Goal: Task Accomplishment & Management: Complete application form

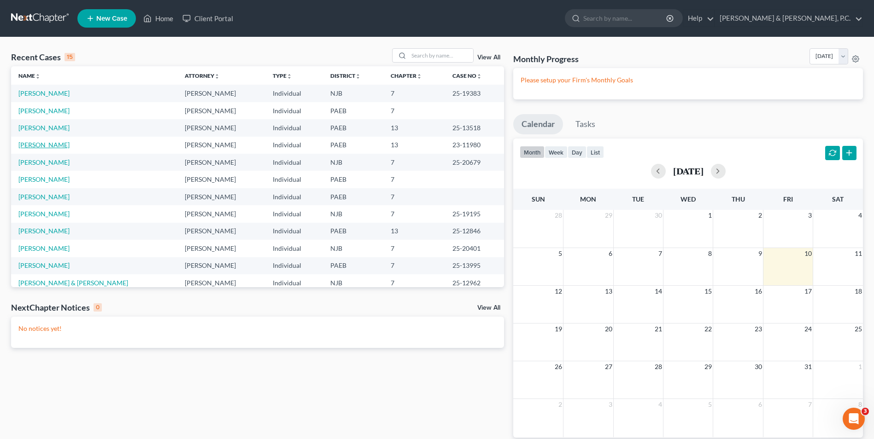
click at [52, 146] on link "[PERSON_NAME]" at bounding box center [43, 145] width 51 height 8
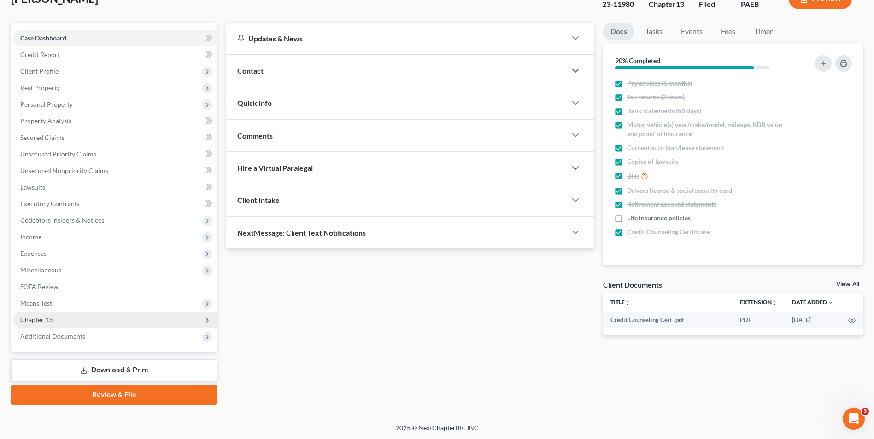
scroll to position [67, 0]
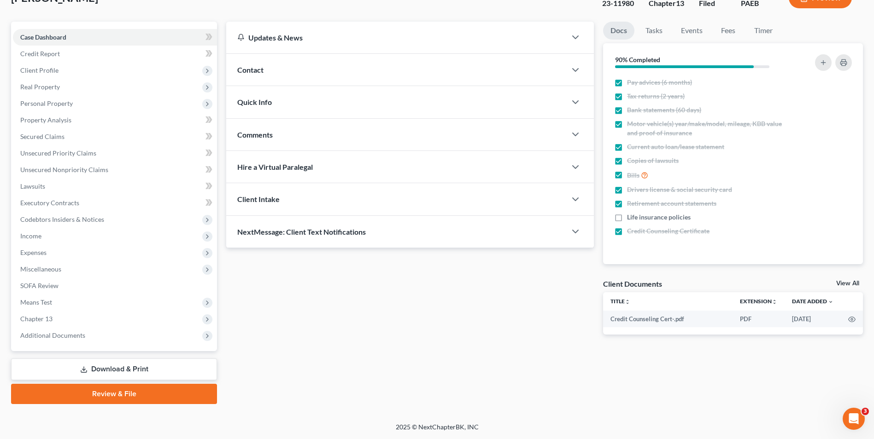
click at [135, 371] on link "Download & Print" at bounding box center [114, 370] width 206 height 22
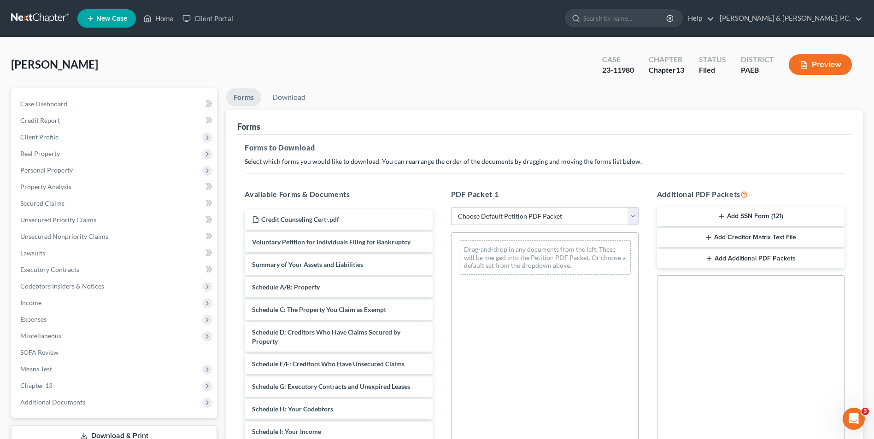
click at [630, 216] on select "Choose Default Petition PDF Packet Complete Bankruptcy Petition (all forms and …" at bounding box center [544, 216] width 187 height 18
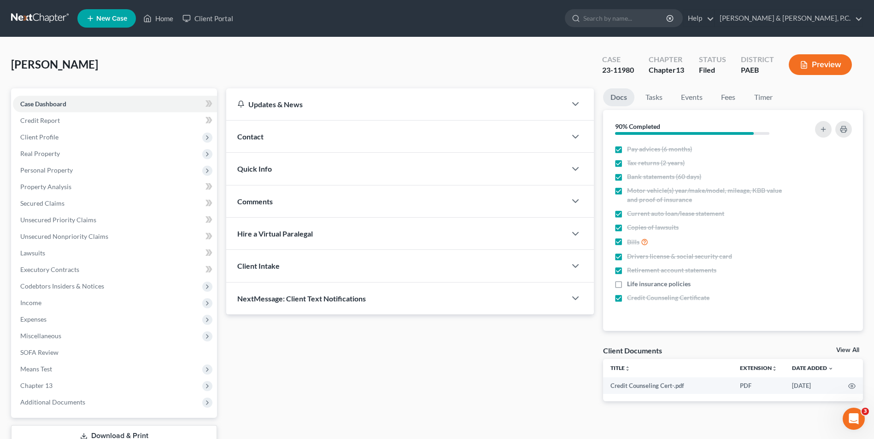
scroll to position [67, 0]
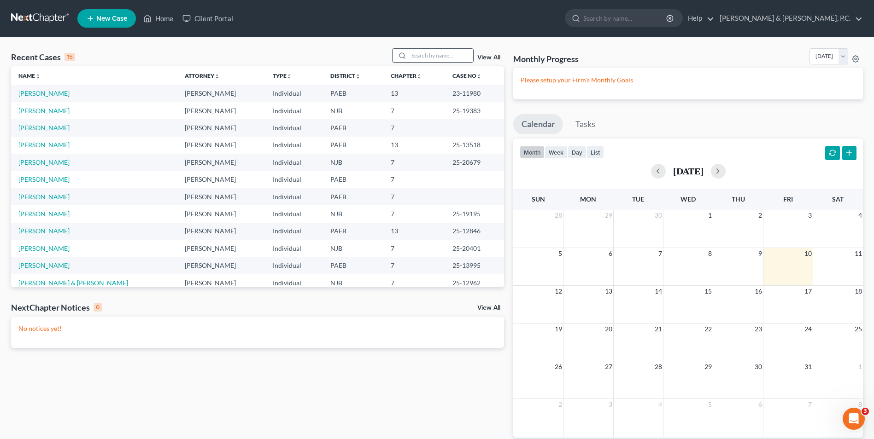
click at [421, 57] on input "search" at bounding box center [440, 55] width 64 height 13
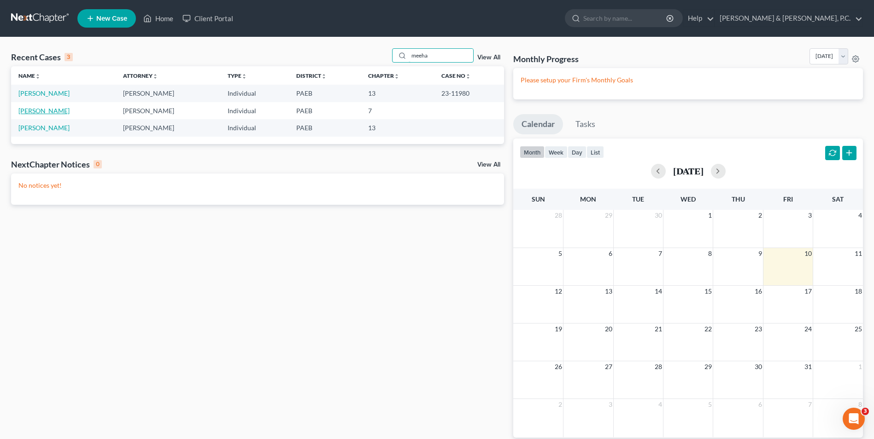
type input "meeha"
click at [50, 113] on link "[PERSON_NAME]" at bounding box center [43, 111] width 51 height 8
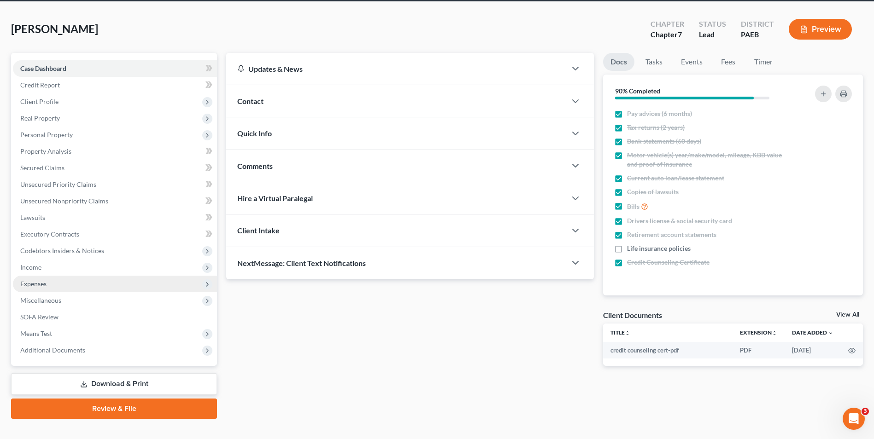
scroll to position [46, 0]
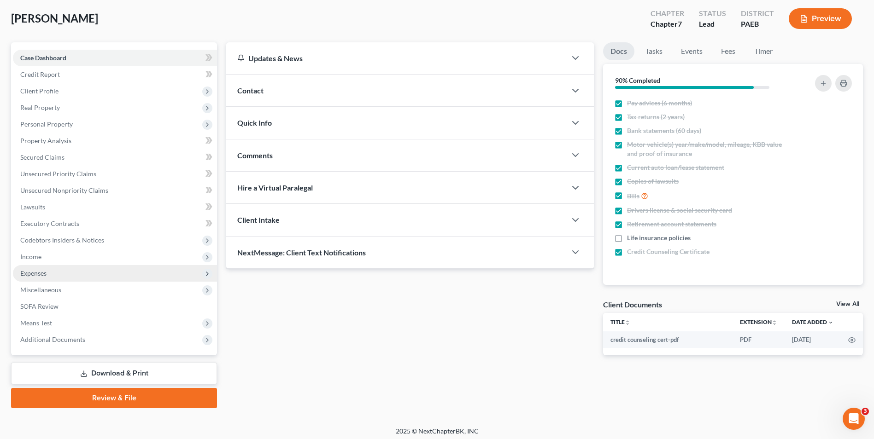
click at [45, 276] on span "Expenses" at bounding box center [33, 273] width 26 height 8
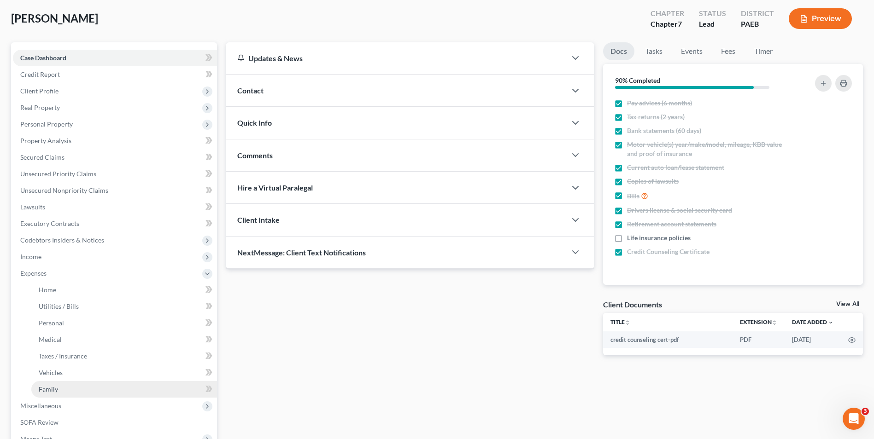
click at [38, 390] on link "Family" at bounding box center [124, 389] width 186 height 17
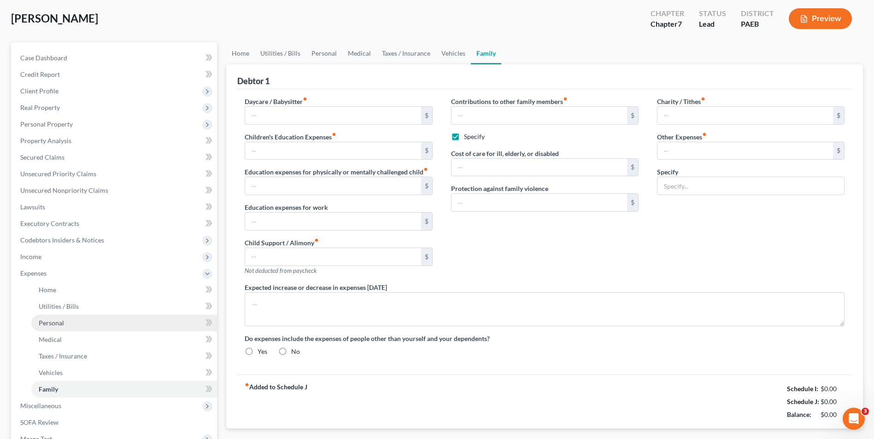
type input "0.00"
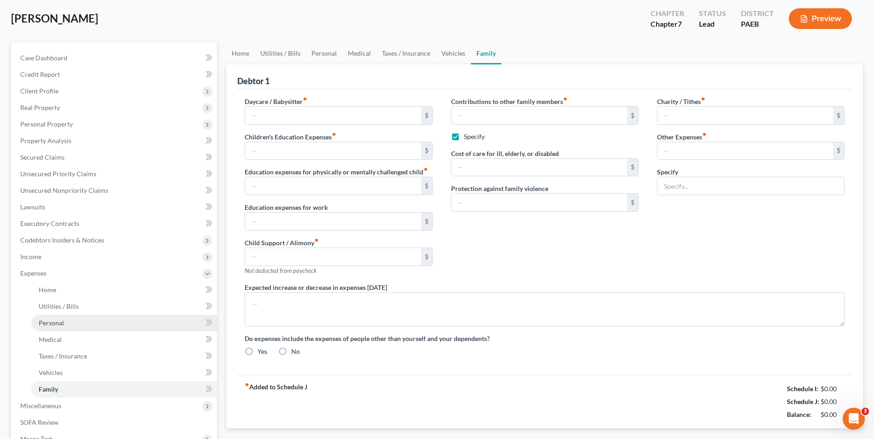
type input "200.00"
checkbox input "true"
type input "0.00"
type input "10.00"
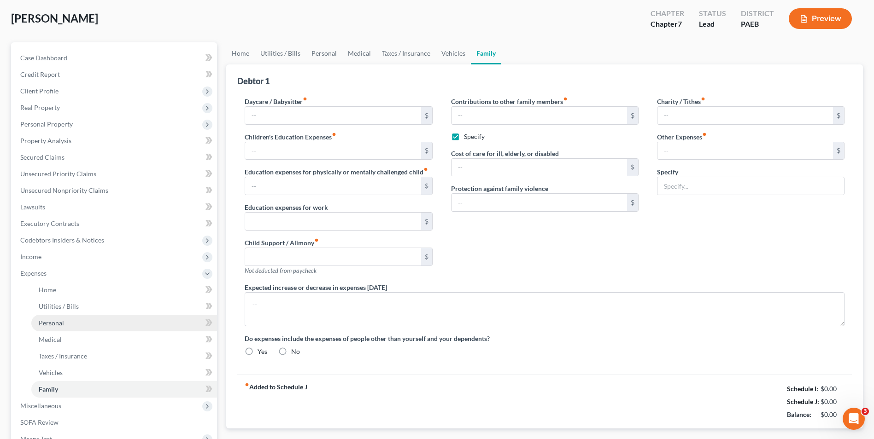
type input "70.00"
type input "Pet Care (3 cats and 1 dog)"
radio input "true"
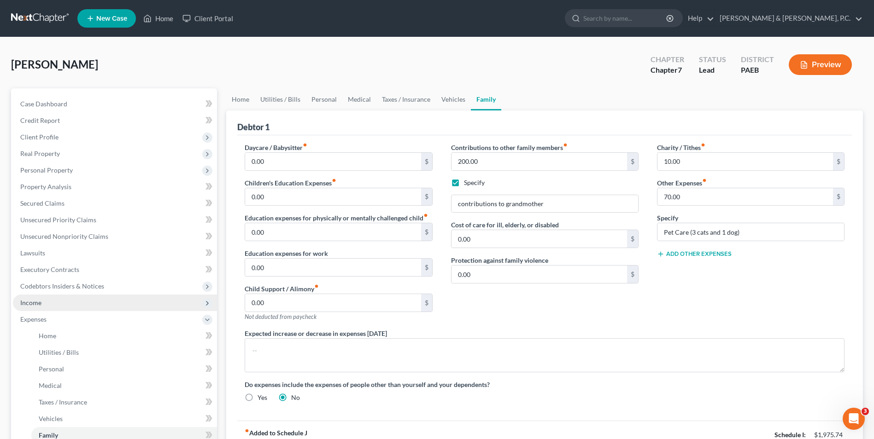
click at [37, 308] on span "Income" at bounding box center [115, 303] width 204 height 17
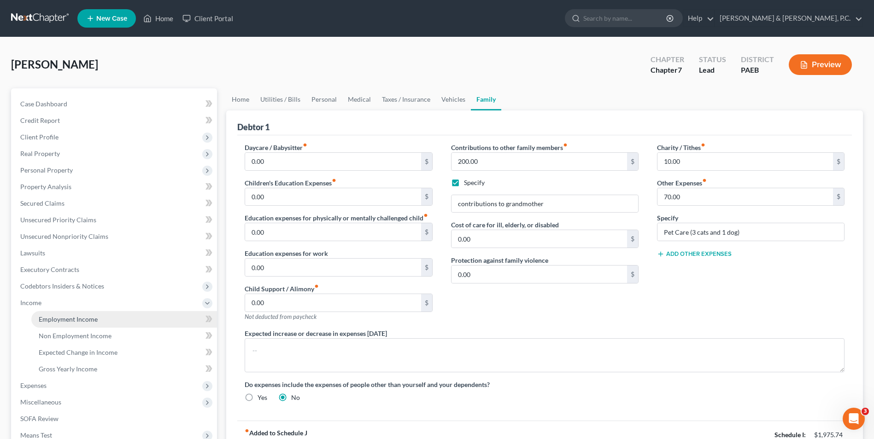
click at [76, 318] on span "Employment Income" at bounding box center [68, 319] width 59 height 8
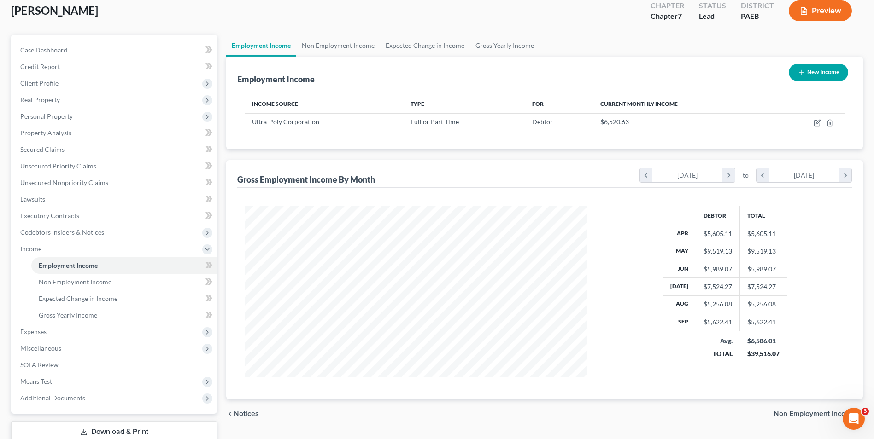
scroll to position [116, 0]
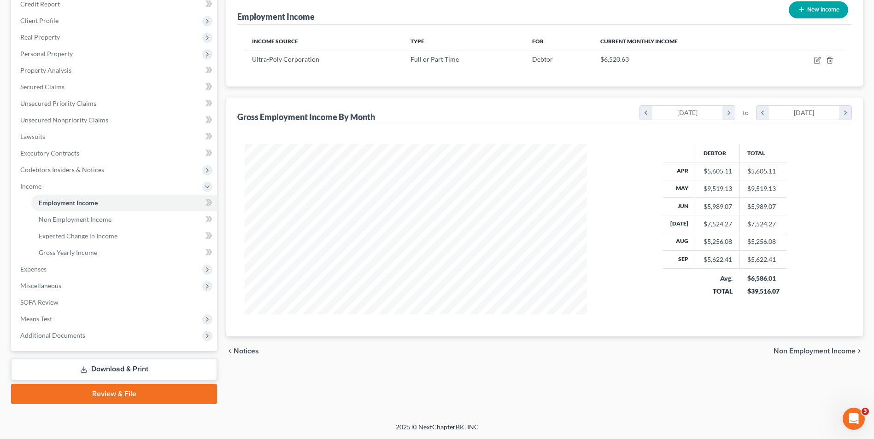
click at [103, 371] on link "Download & Print" at bounding box center [114, 370] width 206 height 22
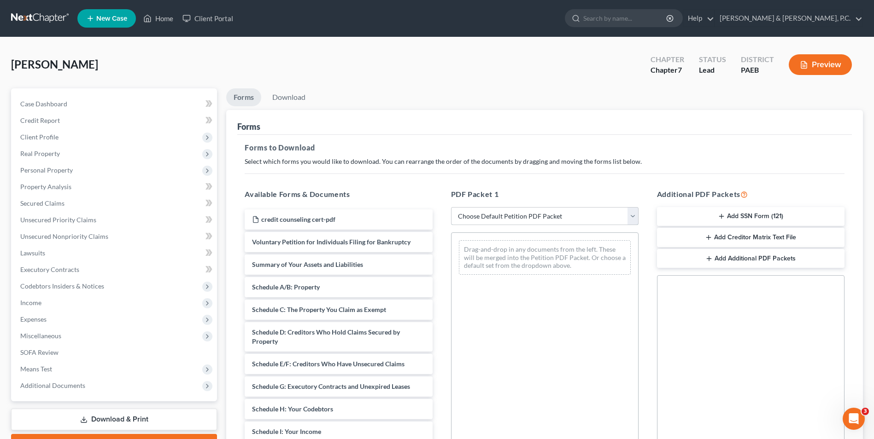
drag, startPoint x: 630, startPoint y: 219, endPoint x: 628, endPoint y: 213, distance: 6.3
click at [630, 219] on select "Choose Default Petition PDF Packet Complete Bankruptcy Petition (all forms and …" at bounding box center [544, 216] width 187 height 18
select select "0"
click at [451, 207] on select "Choose Default Petition PDF Packet Complete Bankruptcy Petition (all forms and …" at bounding box center [544, 216] width 187 height 18
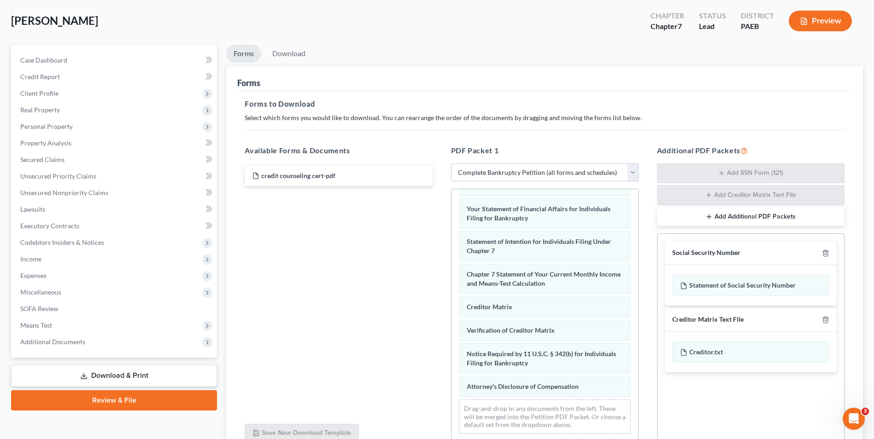
scroll to position [130, 0]
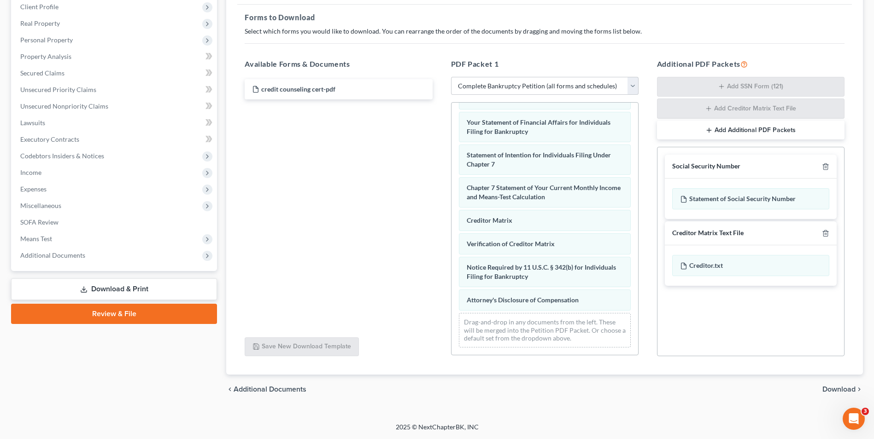
click at [660, 390] on span "Download" at bounding box center [838, 389] width 33 height 7
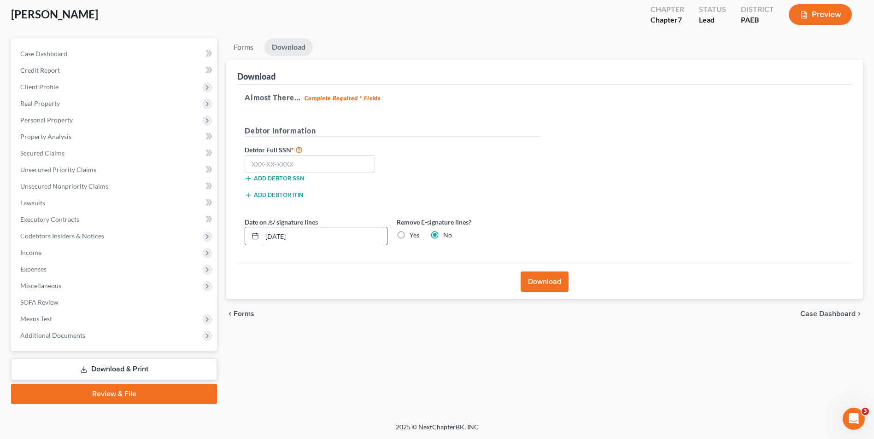
click at [327, 239] on input "[DATE]" at bounding box center [324, 235] width 125 height 17
type input "1"
click at [409, 235] on label "Yes" at bounding box center [414, 235] width 10 height 9
click at [413, 235] on input "Yes" at bounding box center [416, 234] width 6 height 6
radio input "true"
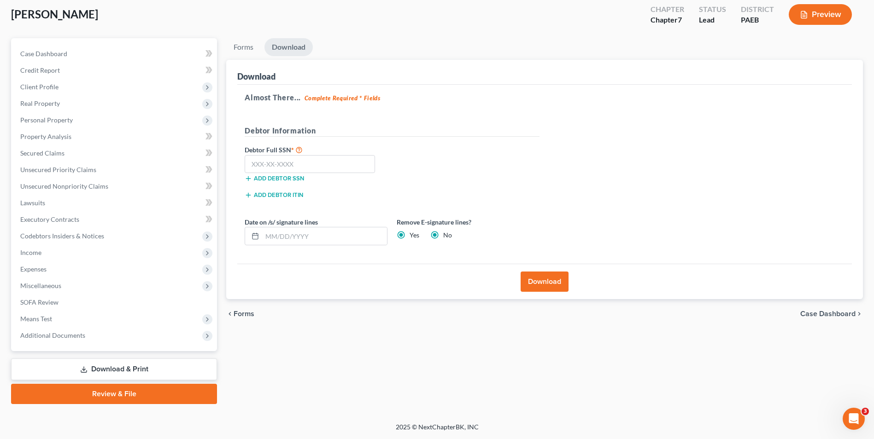
radio input "false"
click at [315, 163] on input "text" at bounding box center [310, 164] width 130 height 18
type input "144-82-7090"
click at [541, 278] on button "Download" at bounding box center [544, 282] width 48 height 20
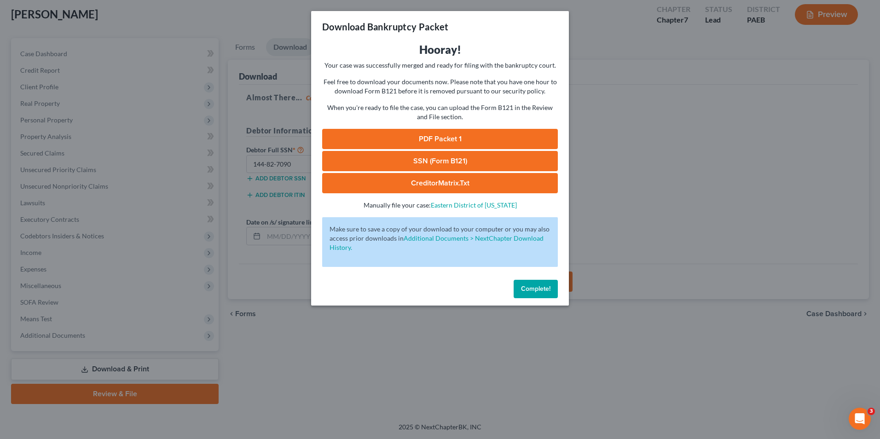
click at [471, 139] on link "PDF Packet 1" at bounding box center [440, 139] width 236 height 20
click at [425, 160] on link "SSN (Form B121)" at bounding box center [440, 161] width 236 height 20
click at [540, 292] on span "Complete!" at bounding box center [535, 289] width 29 height 8
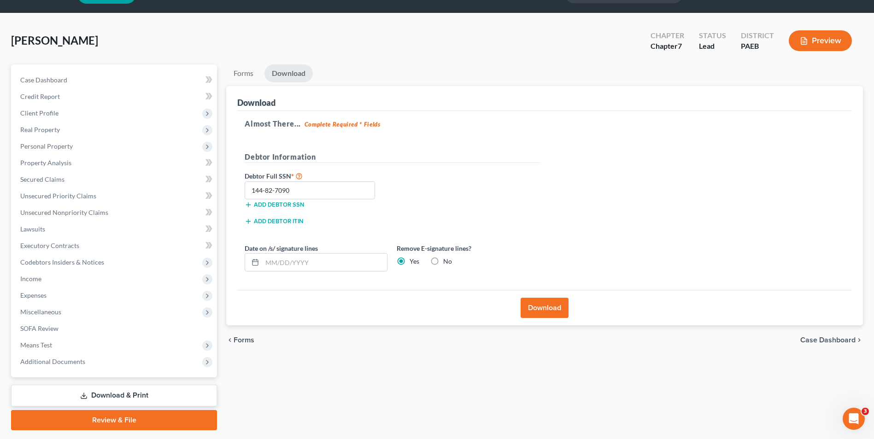
scroll to position [0, 0]
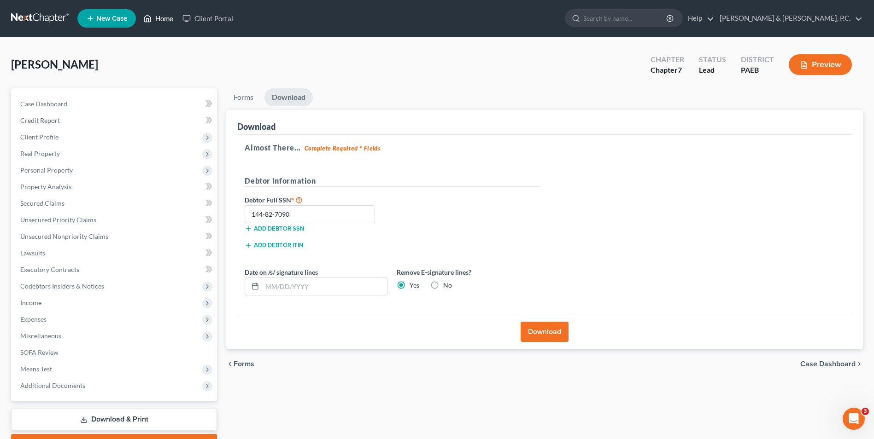
click at [160, 17] on link "Home" at bounding box center [158, 18] width 39 height 17
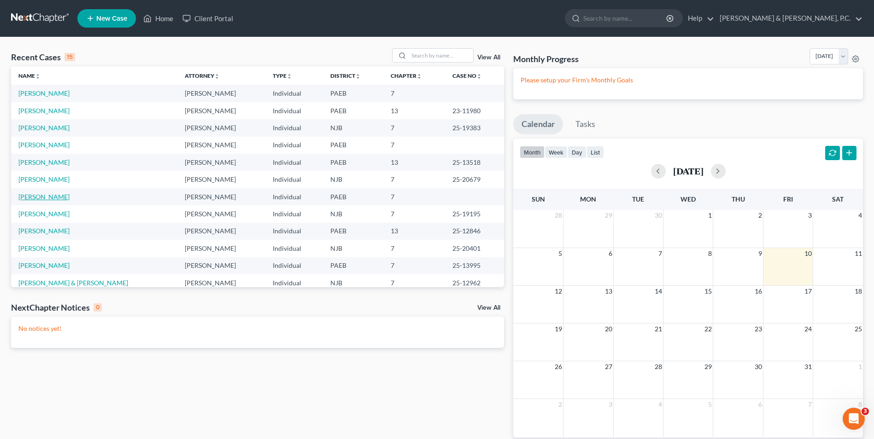
click at [34, 196] on link "[PERSON_NAME]" at bounding box center [43, 197] width 51 height 8
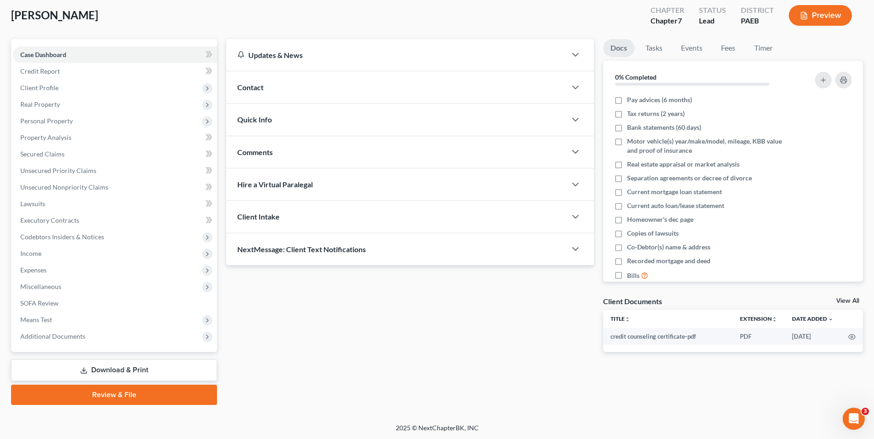
scroll to position [50, 0]
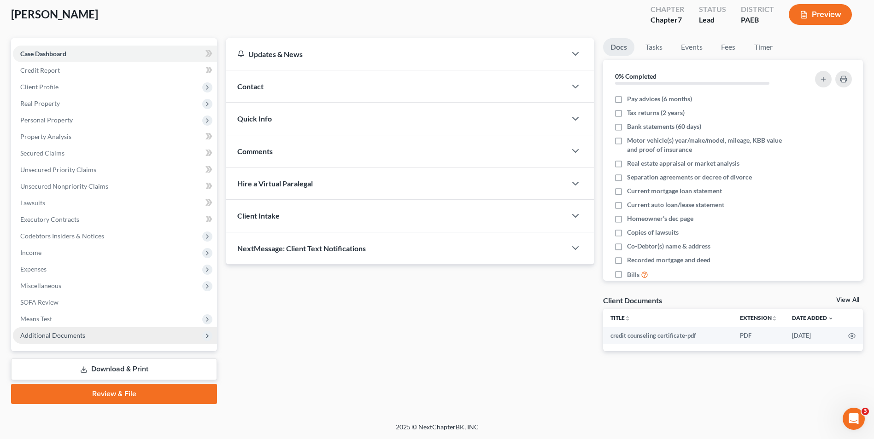
click at [67, 339] on span "Additional Documents" at bounding box center [52, 336] width 65 height 8
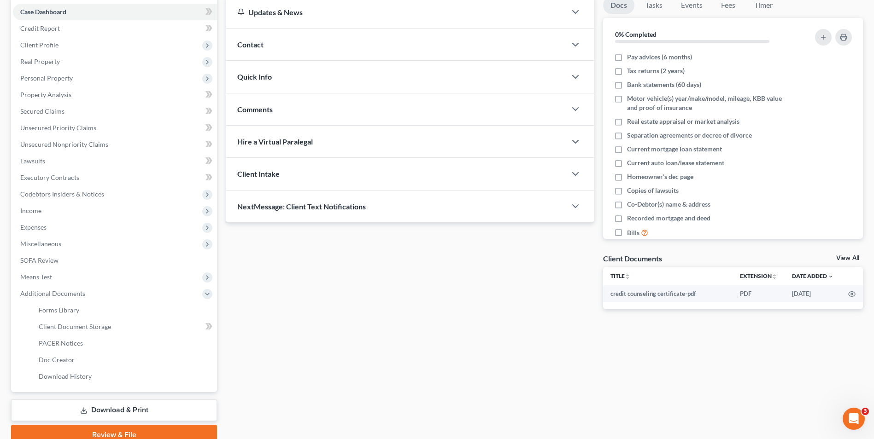
scroll to position [133, 0]
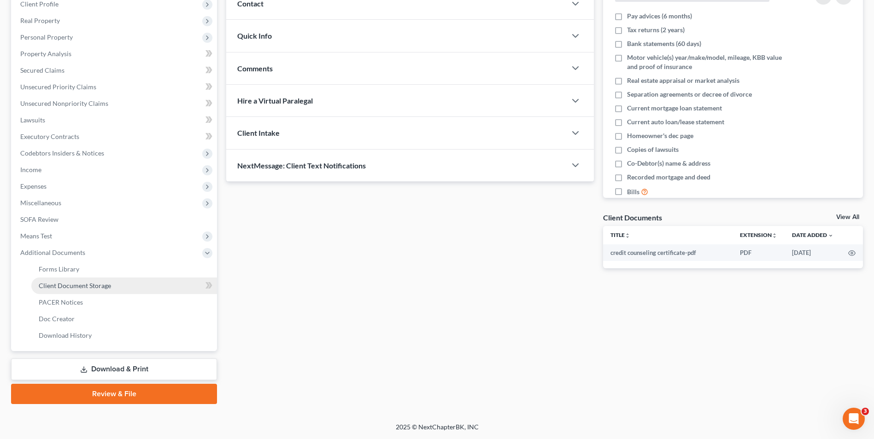
click at [82, 283] on span "Client Document Storage" at bounding box center [75, 286] width 72 height 8
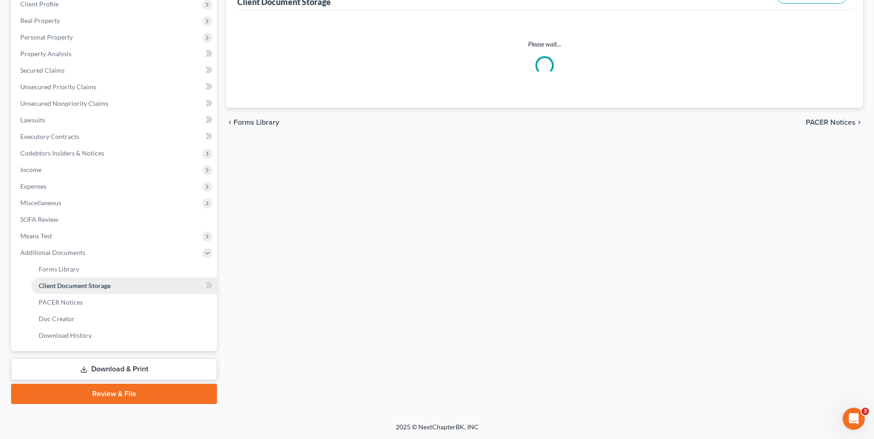
scroll to position [47, 0]
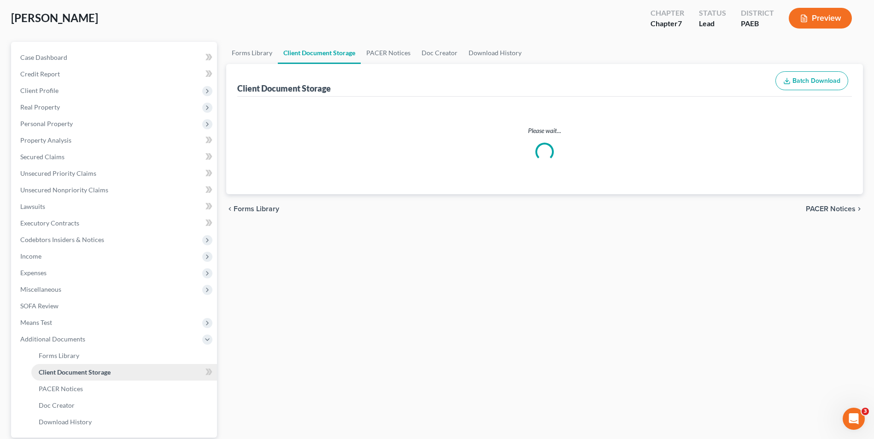
select select "2"
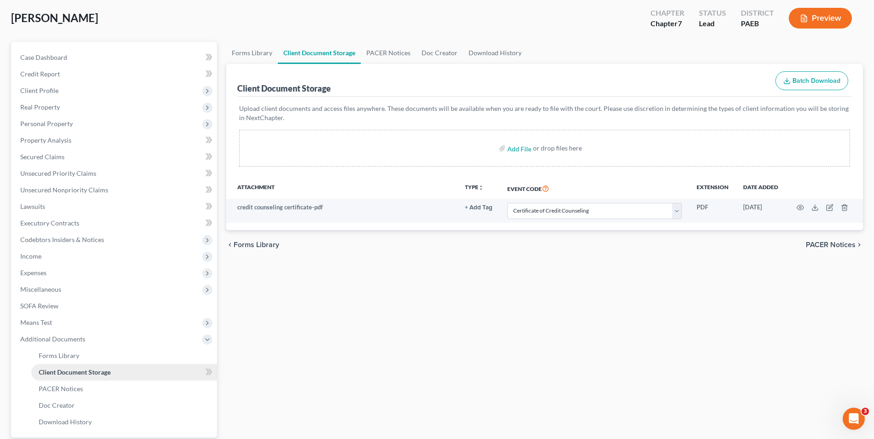
scroll to position [0, 0]
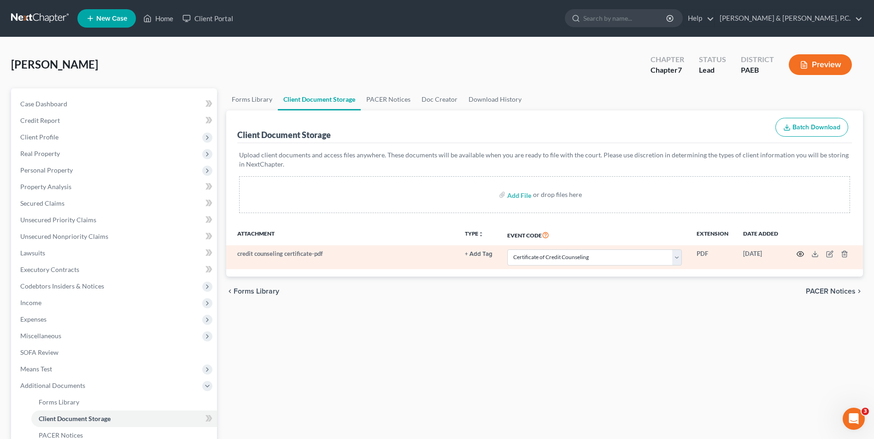
click at [660, 255] on icon "button" at bounding box center [799, 253] width 7 height 7
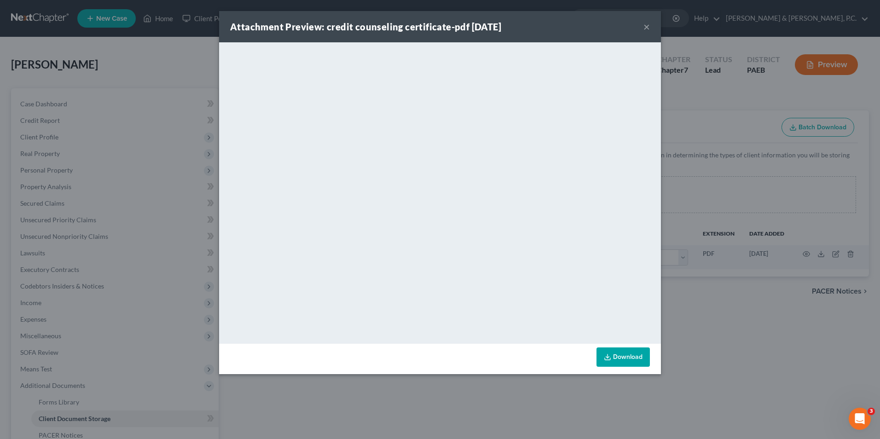
click at [647, 28] on button "×" at bounding box center [647, 26] width 6 height 11
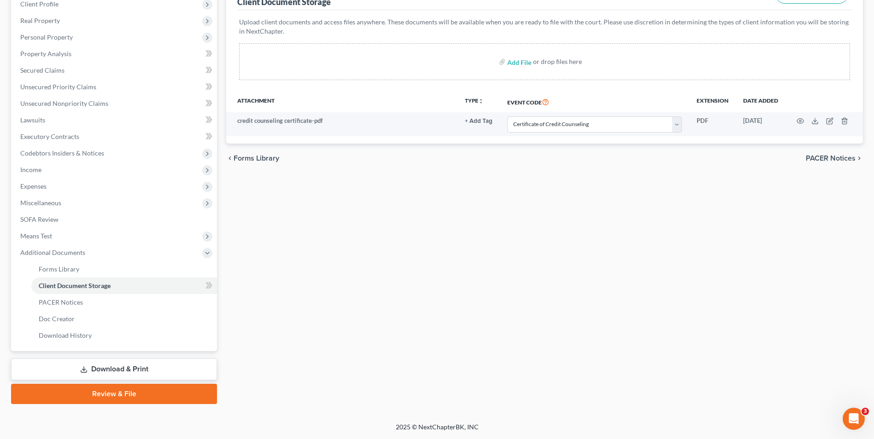
click at [96, 368] on link "Download & Print" at bounding box center [114, 370] width 206 height 22
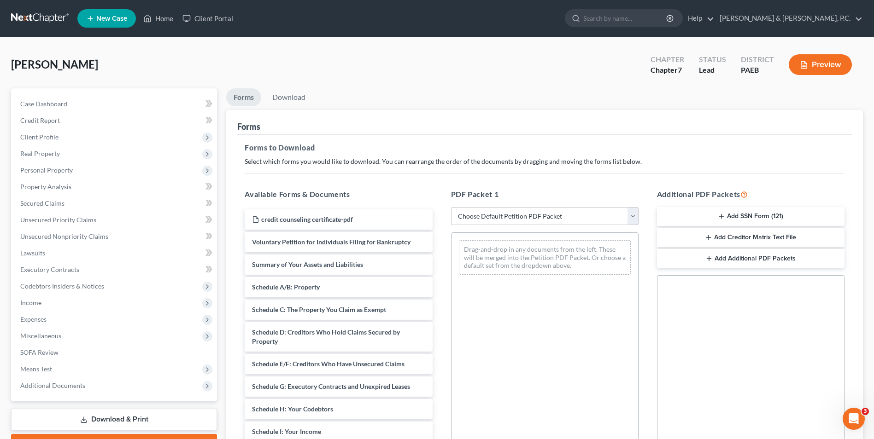
click at [630, 215] on select "Choose Default Petition PDF Packet Complete Bankruptcy Petition (all forms and …" at bounding box center [544, 216] width 187 height 18
select select "0"
click at [454, 207] on select "Choose Default Petition PDF Packet Complete Bankruptcy Petition (all forms and …" at bounding box center [544, 216] width 187 height 18
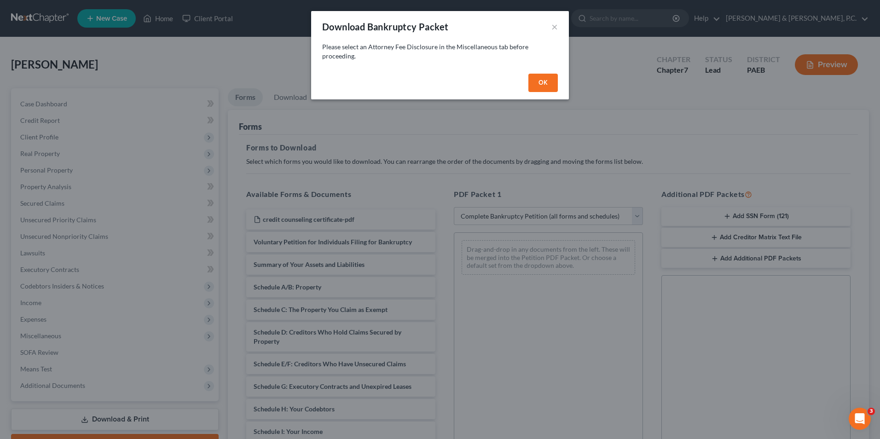
click at [546, 80] on button "OK" at bounding box center [543, 83] width 29 height 18
select select
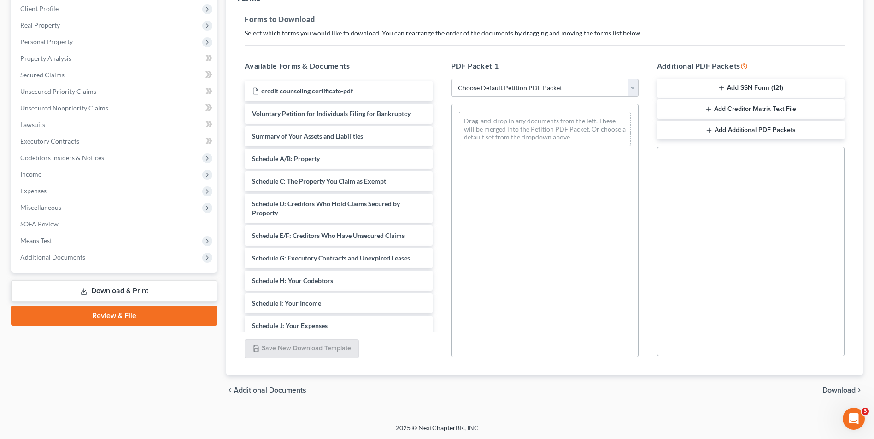
scroll to position [129, 0]
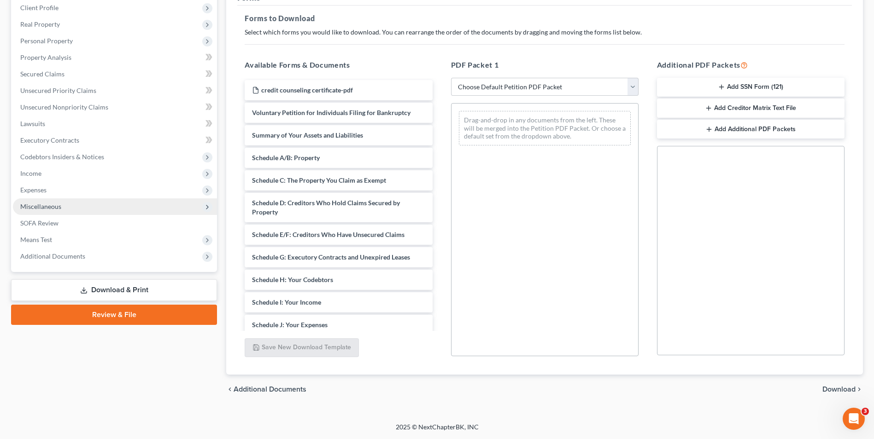
click at [46, 207] on span "Miscellaneous" at bounding box center [40, 207] width 41 height 8
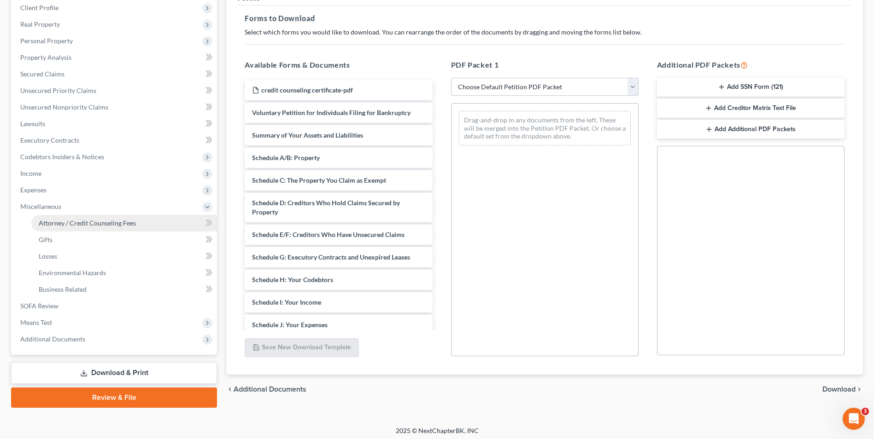
click at [75, 223] on span "Attorney / Credit Counseling Fees" at bounding box center [87, 223] width 97 height 8
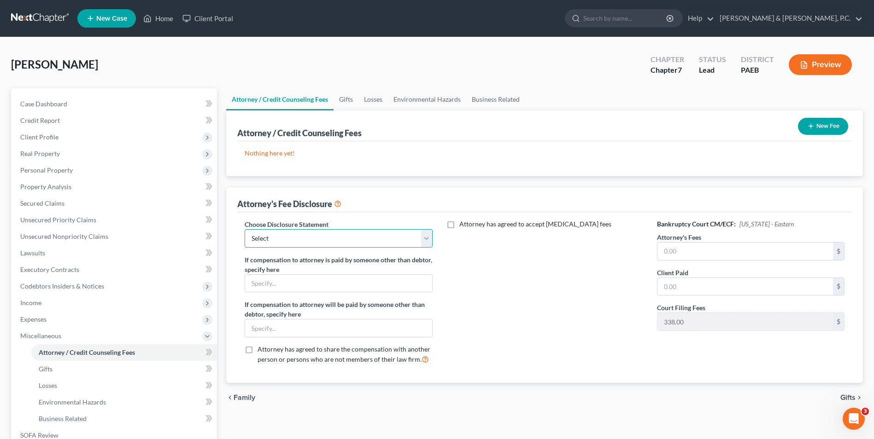
click at [424, 239] on select "Select Disclosure" at bounding box center [338, 238] width 187 height 18
select select "0"
click at [245, 229] on select "Select Disclosure" at bounding box center [338, 238] width 187 height 18
click at [660, 126] on button "New Fee" at bounding box center [823, 126] width 50 height 17
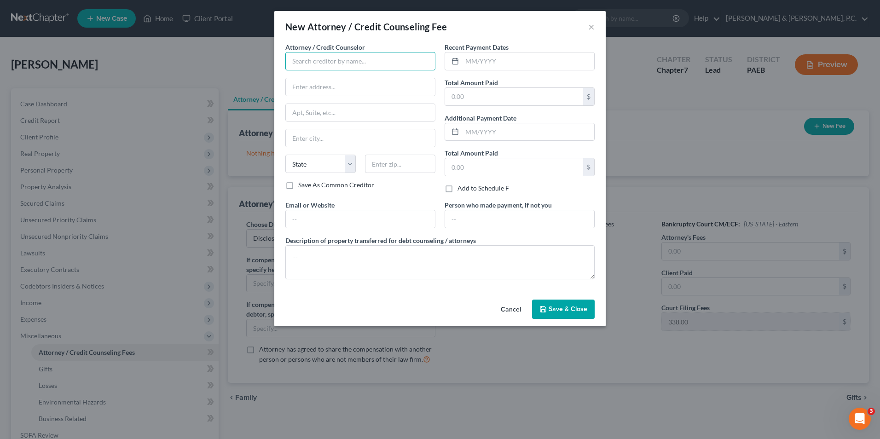
click at [341, 65] on input "text" at bounding box center [360, 61] width 150 height 18
type input "DECAF"
click at [484, 99] on input "text" at bounding box center [514, 96] width 138 height 17
type input "20.00"
click at [350, 58] on input "DECAF" at bounding box center [360, 61] width 150 height 18
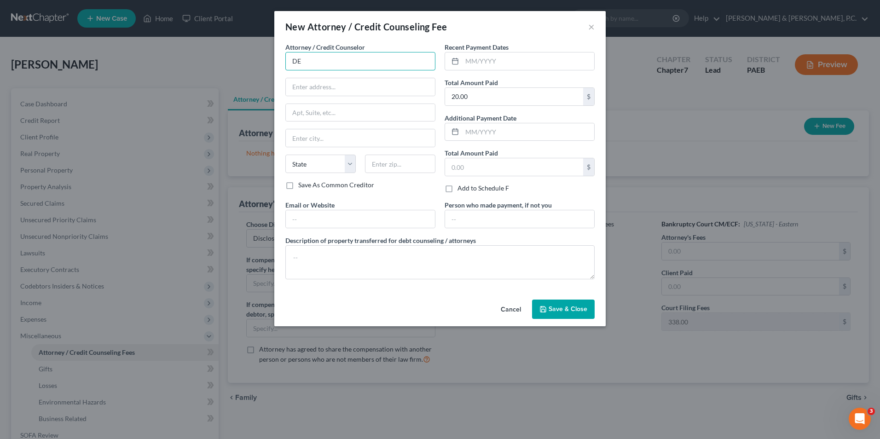
type input "D"
drag, startPoint x: 329, startPoint y: 64, endPoint x: 343, endPoint y: 56, distance: 15.7
drag, startPoint x: 348, startPoint y: 61, endPoint x: 325, endPoint y: 62, distance: 23.1
click at [325, 62] on input "Black Hills Rildrens Ranch, Inc" at bounding box center [360, 61] width 150 height 18
type input "Black Hills Children's Ranch, Inc"
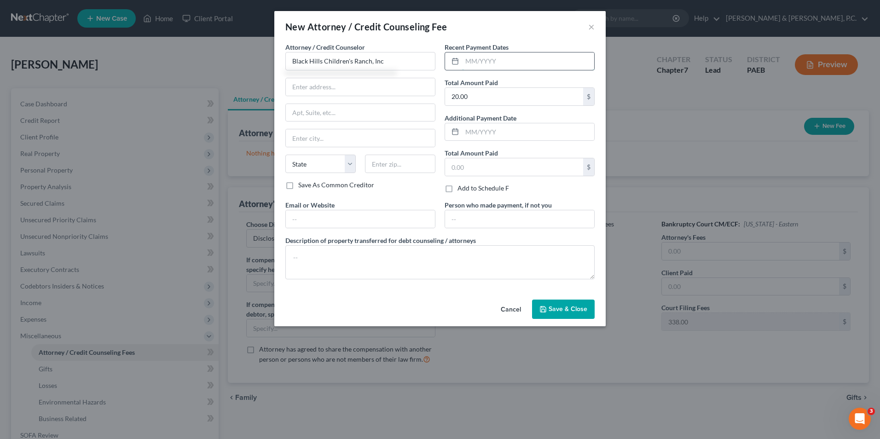
click at [528, 65] on input "text" at bounding box center [528, 60] width 132 height 17
type input "[DATE]"
click at [583, 315] on button "Save & Close" at bounding box center [563, 309] width 63 height 19
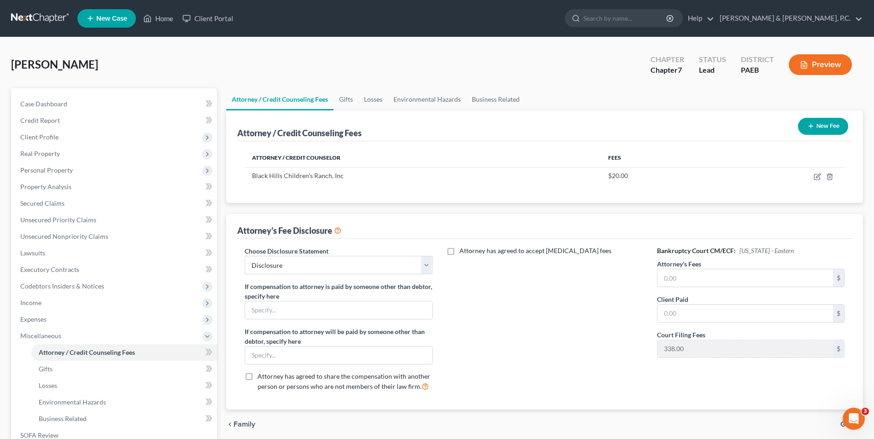
click at [660, 125] on button "New Fee" at bounding box center [823, 126] width 50 height 17
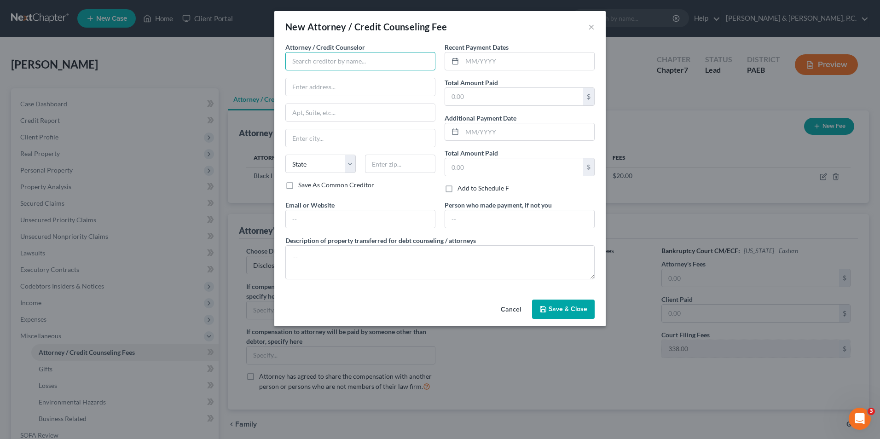
click at [320, 57] on input "text" at bounding box center [360, 61] width 150 height 18
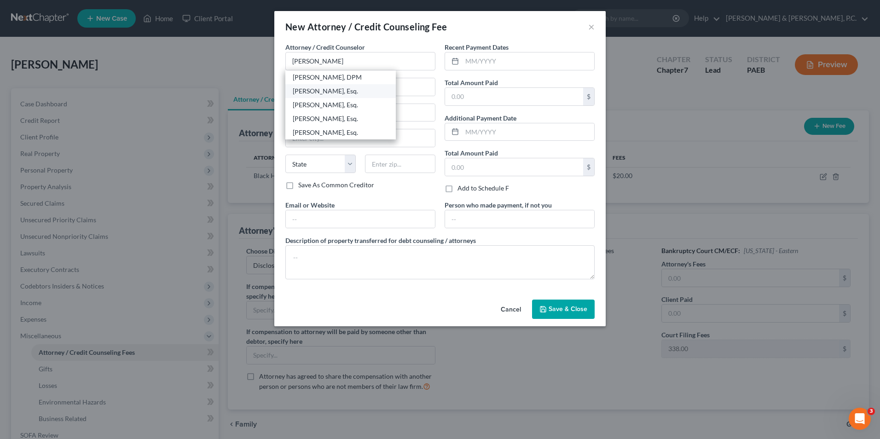
click at [350, 90] on div "[PERSON_NAME], Esq." at bounding box center [341, 91] width 96 height 9
type input "[PERSON_NAME], Esq."
type input "[PERSON_NAME] & [PERSON_NAME], P.C."
type input "[STREET_ADDRESS][PERSON_NAME]"
type input "Phillipsburg"
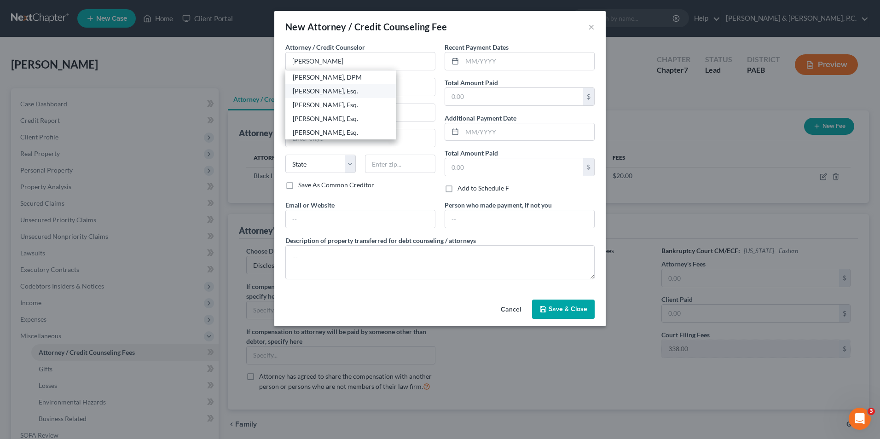
select select "33"
type input "08865"
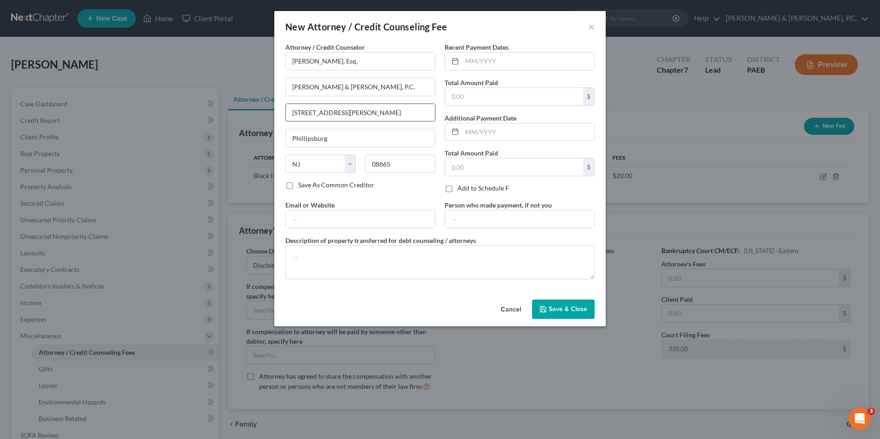
drag, startPoint x: 398, startPoint y: 110, endPoint x: 355, endPoint y: 116, distance: 44.2
click at [355, 116] on input "[STREET_ADDRESS][PERSON_NAME]" at bounding box center [360, 112] width 149 height 17
type input "[STREET_ADDRESS][PERSON_NAME]"
click at [469, 60] on input "text" at bounding box center [528, 60] width 132 height 17
type input "[DATE]"
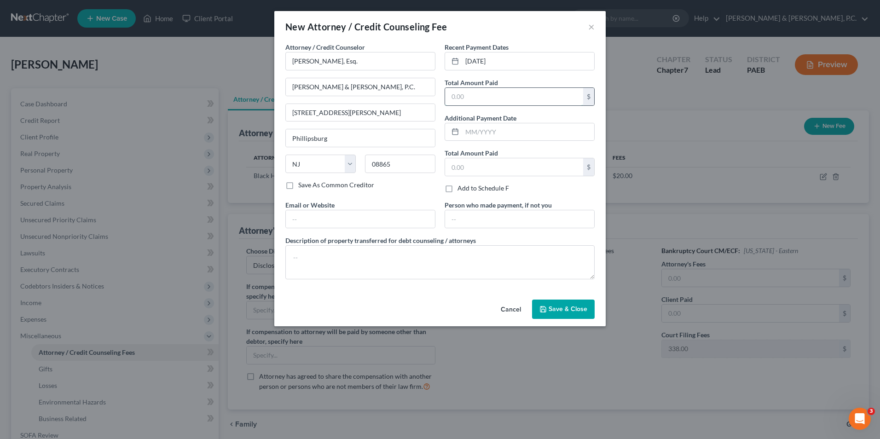
click at [488, 99] on input "text" at bounding box center [514, 96] width 138 height 17
drag, startPoint x: 472, startPoint y: 99, endPoint x: 452, endPoint y: 98, distance: 20.7
click at [452, 98] on input "1,162" at bounding box center [514, 96] width 138 height 17
click at [521, 93] on input "1,162" at bounding box center [514, 96] width 138 height 17
drag, startPoint x: 449, startPoint y: 98, endPoint x: 483, endPoint y: 96, distance: 33.7
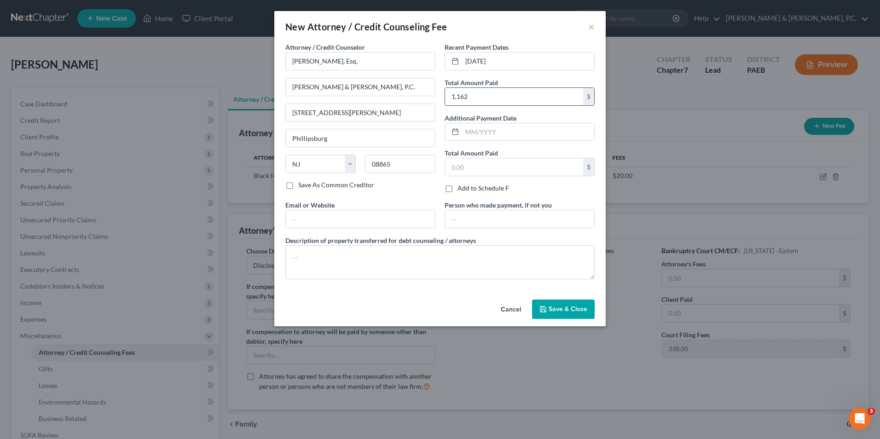
click at [483, 96] on input "1,162" at bounding box center [514, 96] width 138 height 17
click at [545, 100] on input "1,162" at bounding box center [514, 96] width 138 height 17
drag, startPoint x: 481, startPoint y: 97, endPoint x: 447, endPoint y: 98, distance: 34.6
click at [447, 98] on input "1,162" at bounding box center [514, 96] width 138 height 17
type input "1,162"
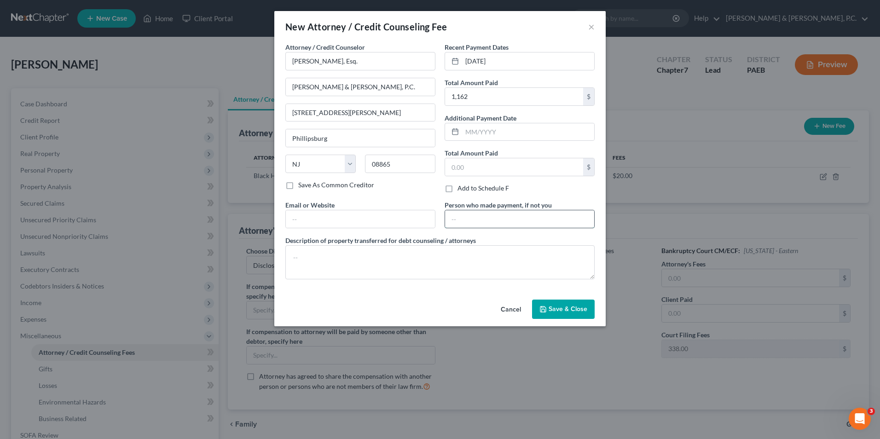
click at [485, 222] on input "text" at bounding box center [519, 218] width 149 height 17
type input "[PERSON_NAME]"
click at [568, 310] on span "Save & Close" at bounding box center [568, 309] width 39 height 8
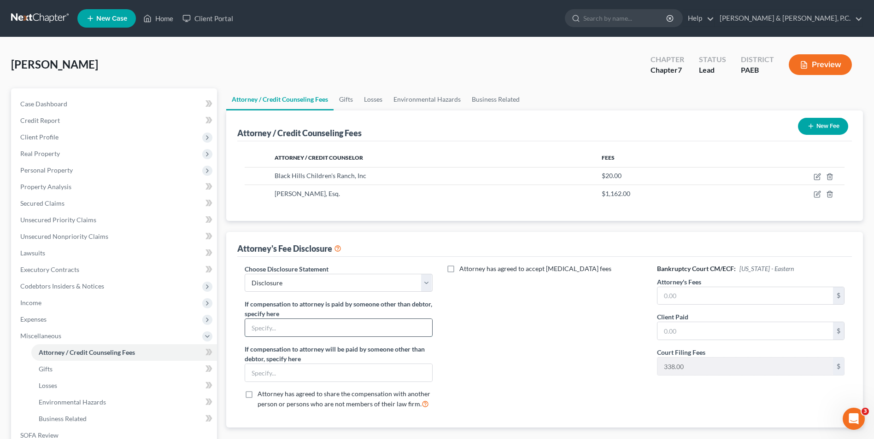
click at [350, 331] on input "text" at bounding box center [338, 327] width 186 height 17
type input "[PERSON_NAME]"
paste input "1,162"
type input "1,162"
paste input "1,162"
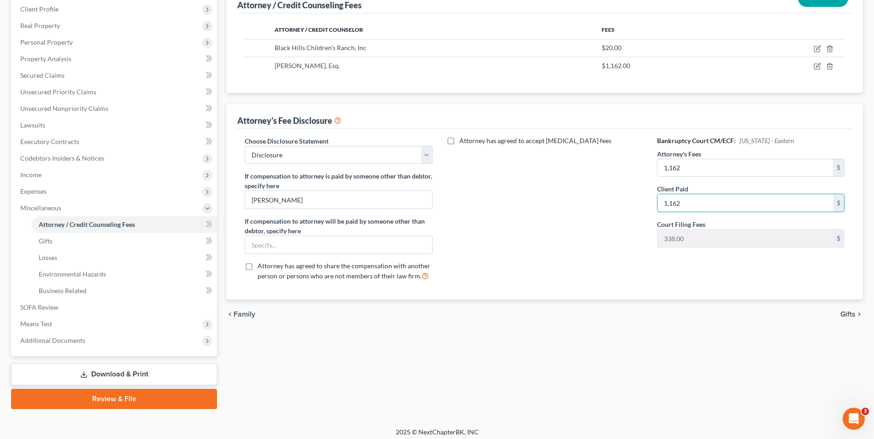
scroll to position [133, 0]
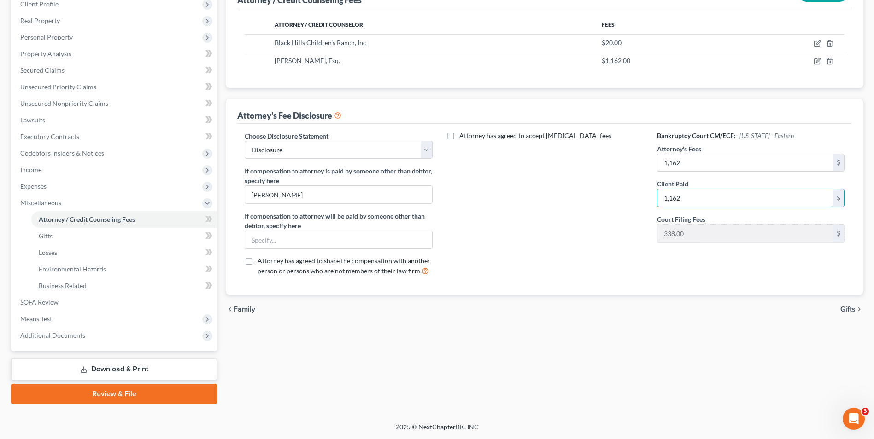
type input "1,162"
click at [660, 308] on span "Gifts" at bounding box center [847, 309] width 15 height 7
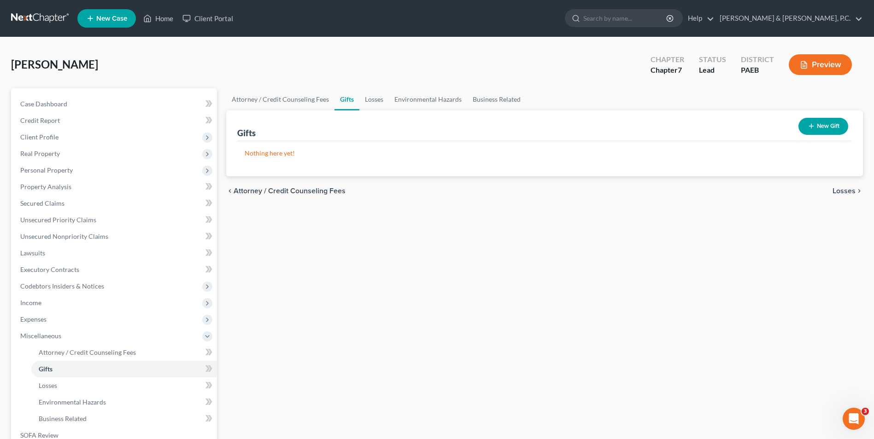
click at [660, 189] on icon "chevron_right" at bounding box center [858, 190] width 7 height 7
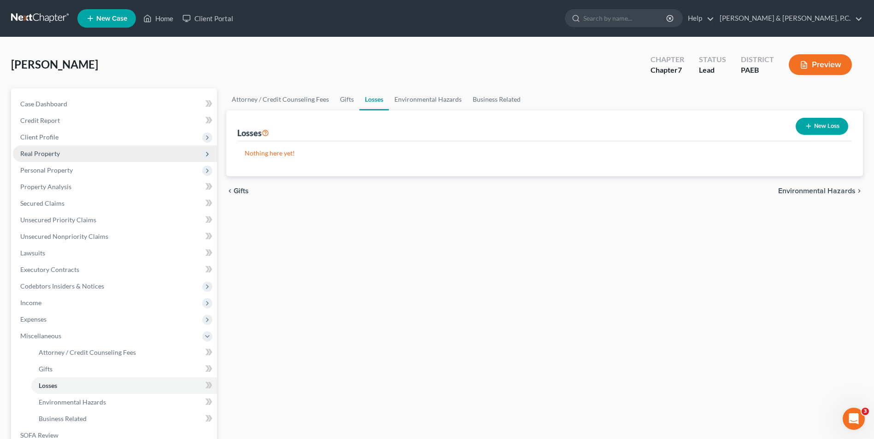
click at [47, 157] on span "Real Property" at bounding box center [40, 154] width 40 height 8
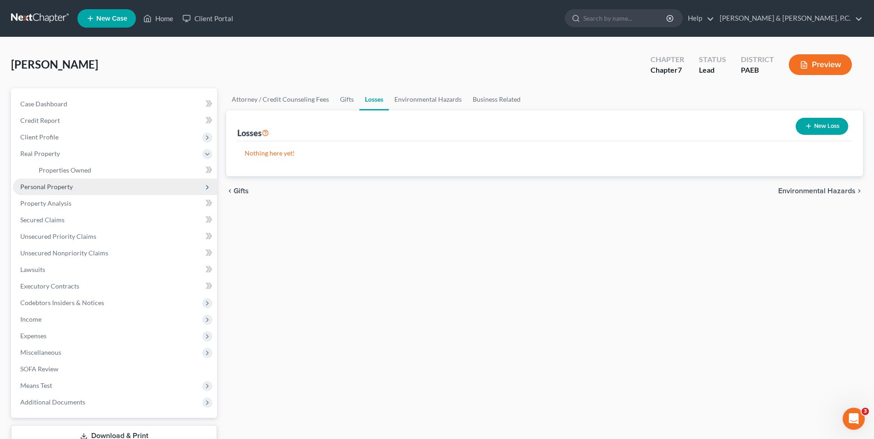
click at [49, 190] on span "Personal Property" at bounding box center [46, 187] width 52 height 8
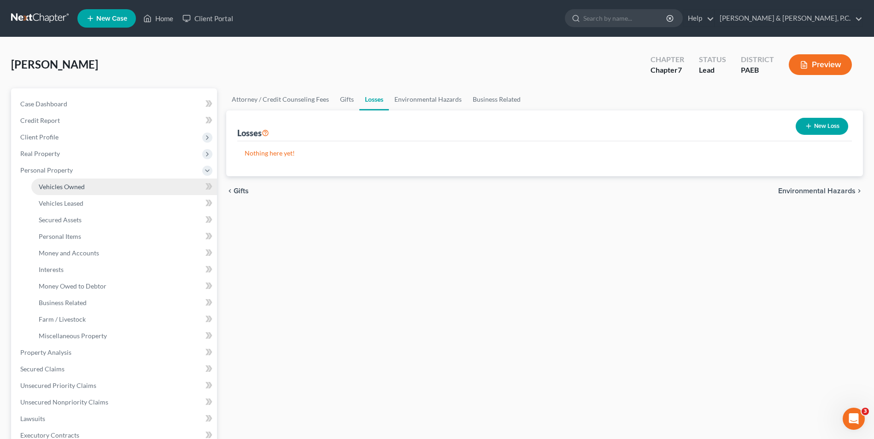
click at [72, 188] on span "Vehicles Owned" at bounding box center [62, 187] width 46 height 8
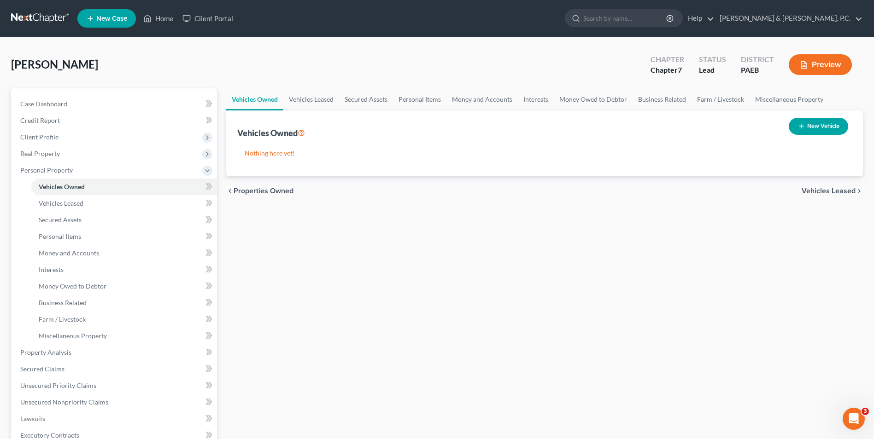
click at [660, 192] on span "Vehicles Leased" at bounding box center [828, 190] width 54 height 7
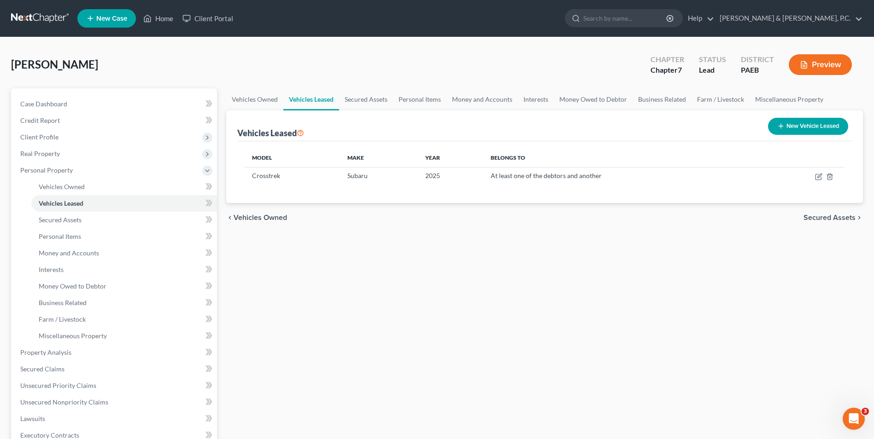
click at [660, 218] on span "Secured Assets" at bounding box center [829, 217] width 52 height 7
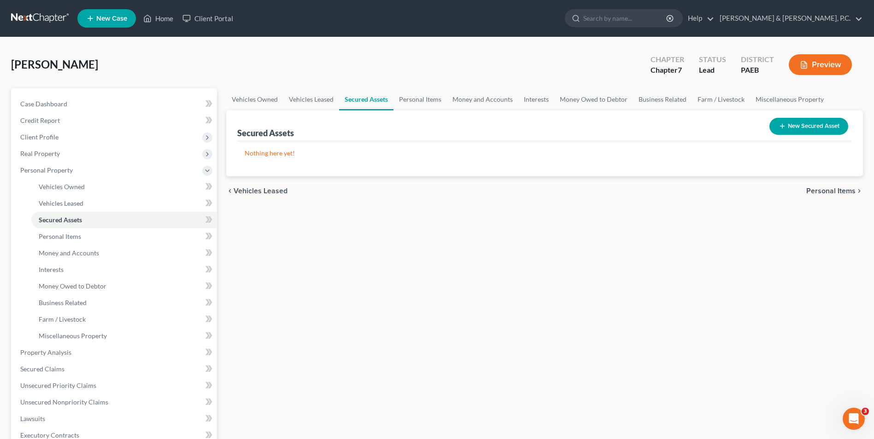
click at [660, 192] on span "Personal Items" at bounding box center [830, 190] width 49 height 7
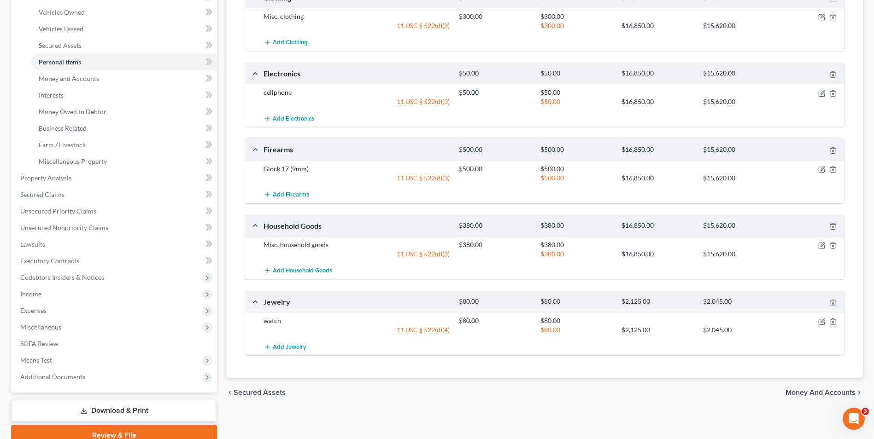
scroll to position [216, 0]
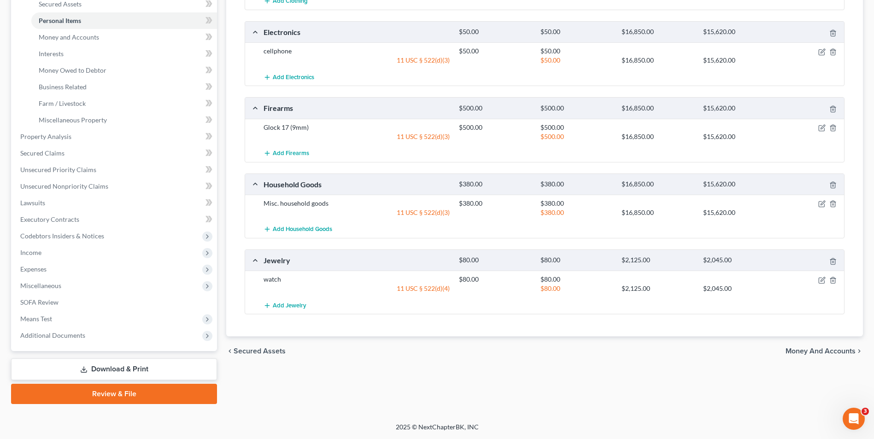
click at [660, 354] on span "Money and Accounts" at bounding box center [820, 351] width 70 height 7
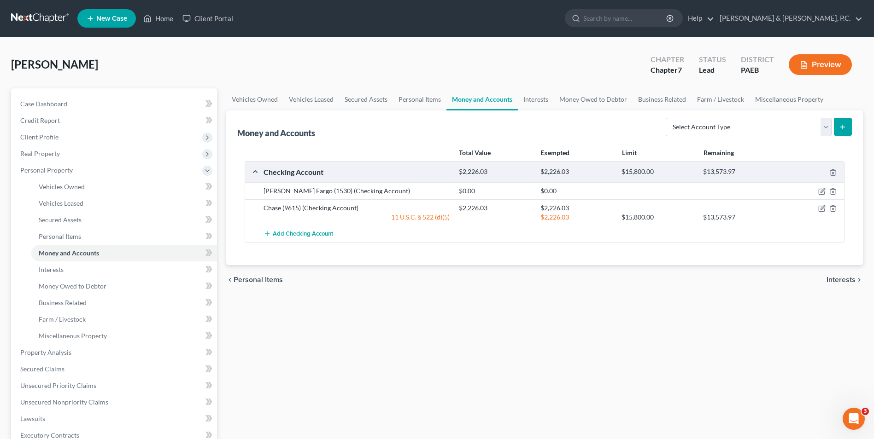
click at [660, 281] on span "Interests" at bounding box center [840, 279] width 29 height 7
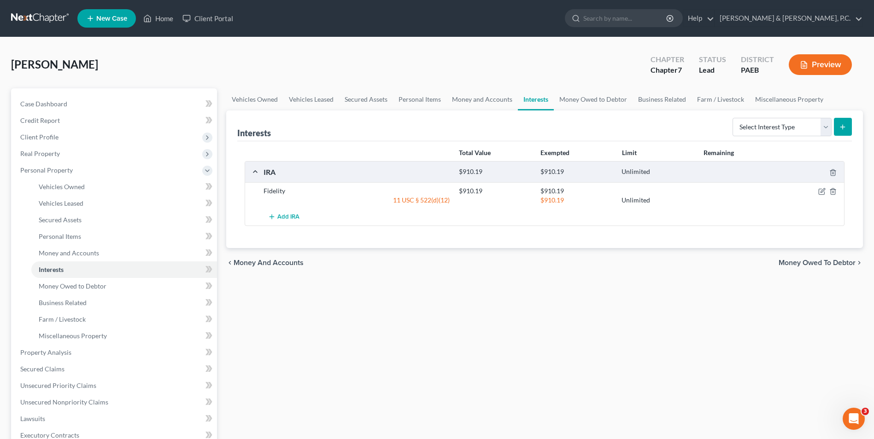
click at [290, 262] on span "Money and Accounts" at bounding box center [268, 262] width 70 height 7
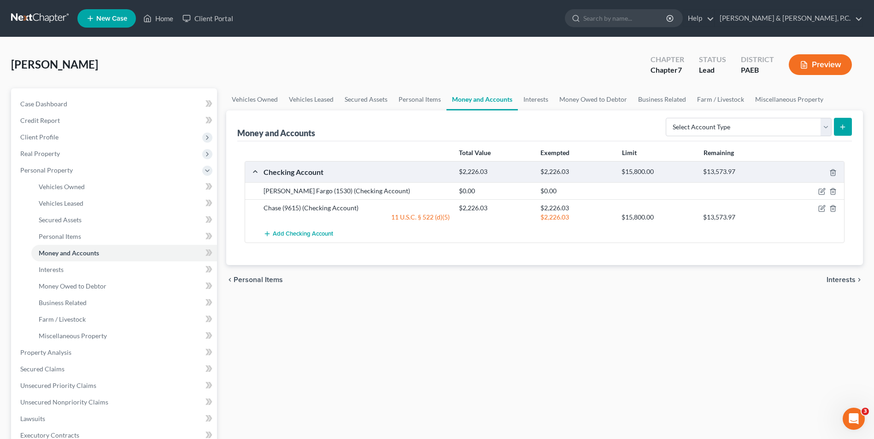
click at [660, 276] on span "Interests" at bounding box center [840, 279] width 29 height 7
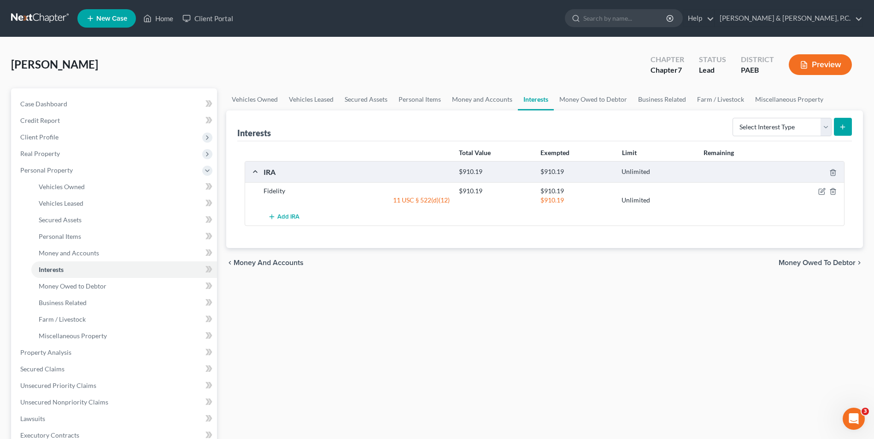
click at [660, 262] on span "Money Owed to Debtor" at bounding box center [816, 262] width 77 height 7
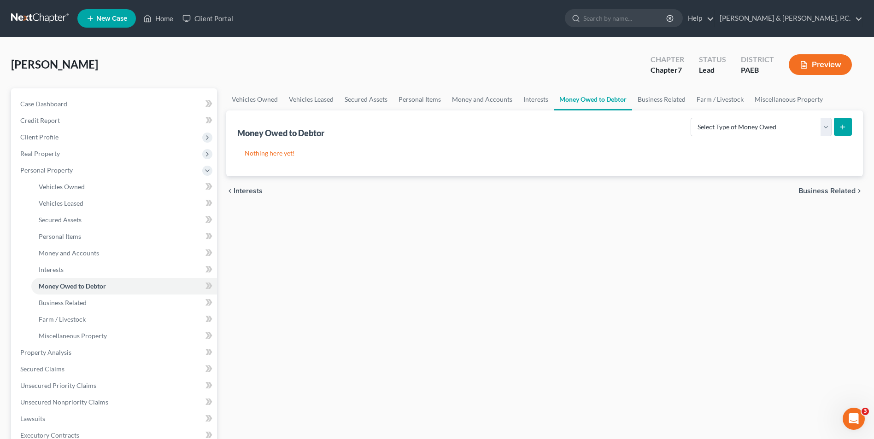
click at [660, 192] on span "Business Related" at bounding box center [826, 190] width 57 height 7
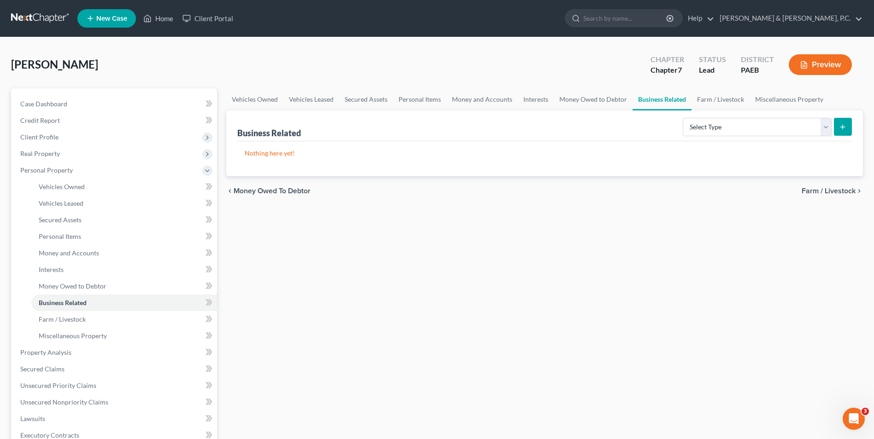
click at [660, 193] on span "Farm / Livestock" at bounding box center [828, 190] width 54 height 7
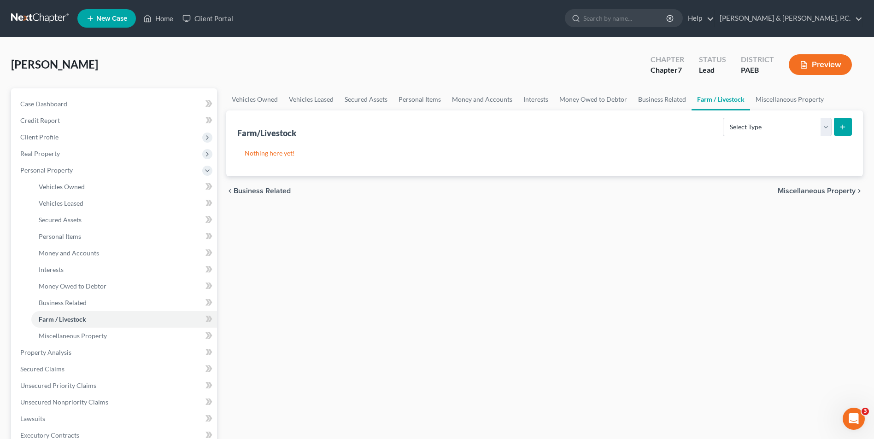
click at [660, 193] on span "Miscellaneous Property" at bounding box center [816, 190] width 78 height 7
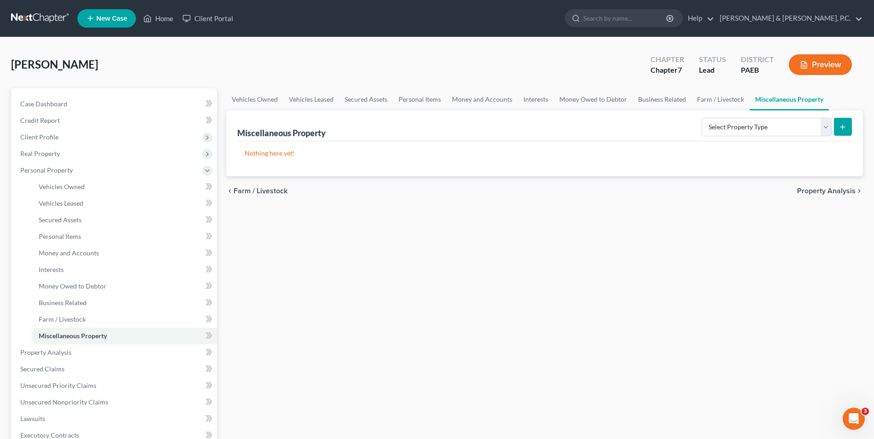
click at [660, 193] on span "Property Analysis" at bounding box center [826, 190] width 58 height 7
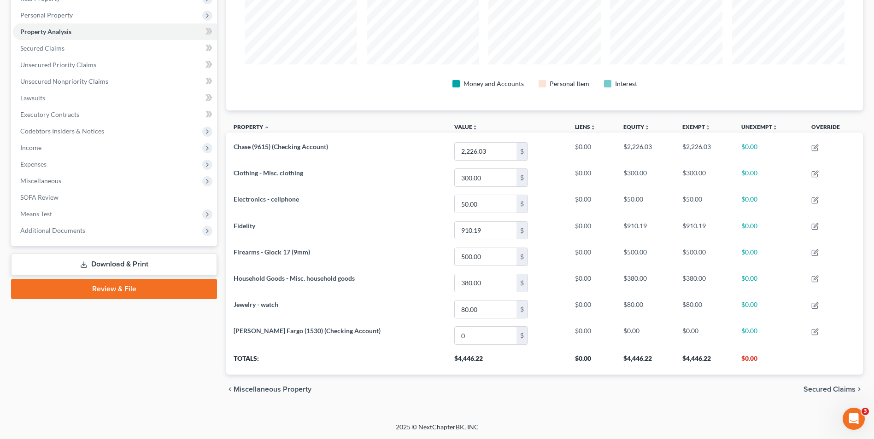
click at [660, 387] on span "Secured Claims" at bounding box center [829, 389] width 52 height 7
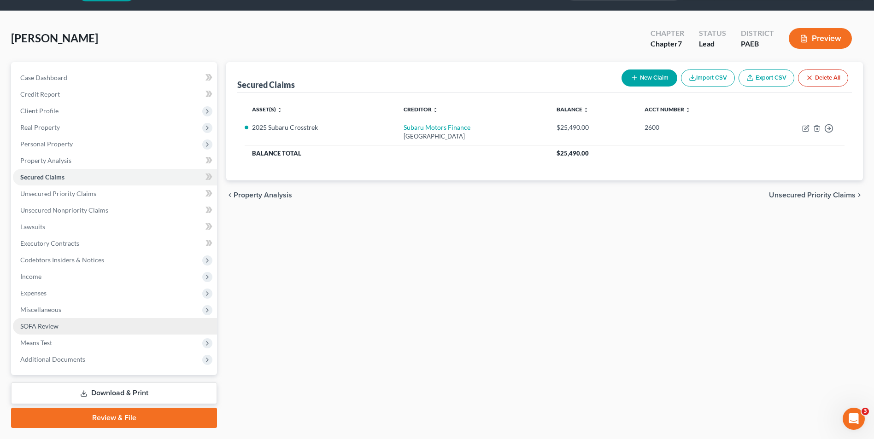
scroll to position [50, 0]
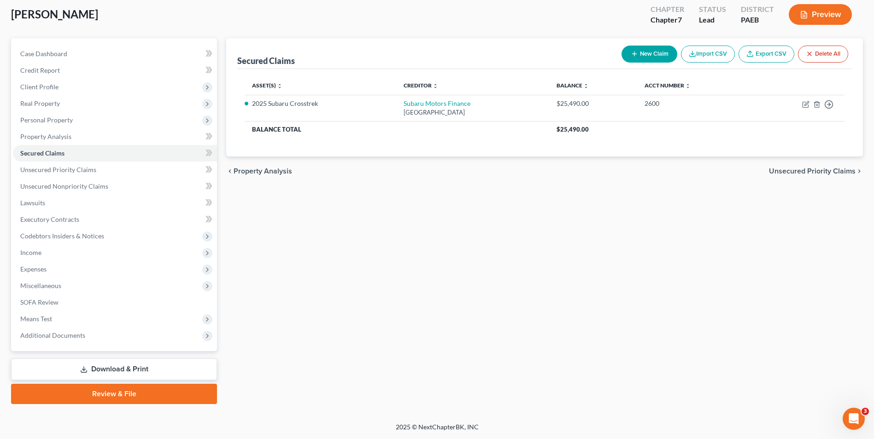
click at [173, 373] on link "Download & Print" at bounding box center [114, 370] width 206 height 22
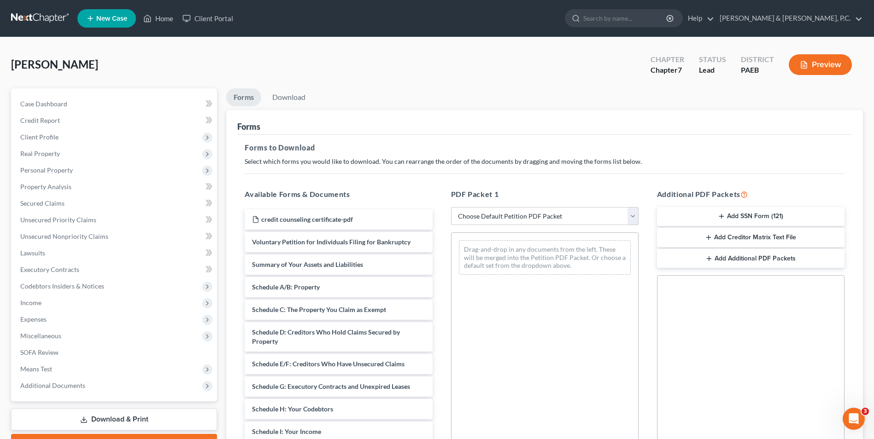
click at [574, 216] on select "Choose Default Petition PDF Packet Complete Bankruptcy Petition (all forms and …" at bounding box center [544, 216] width 187 height 18
select select "0"
click at [451, 207] on select "Choose Default Petition PDF Packet Complete Bankruptcy Petition (all forms and …" at bounding box center [544, 216] width 187 height 18
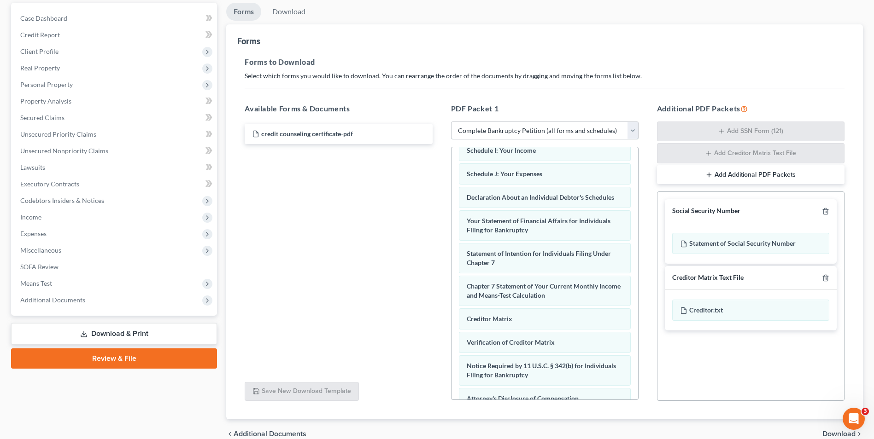
scroll to position [130, 0]
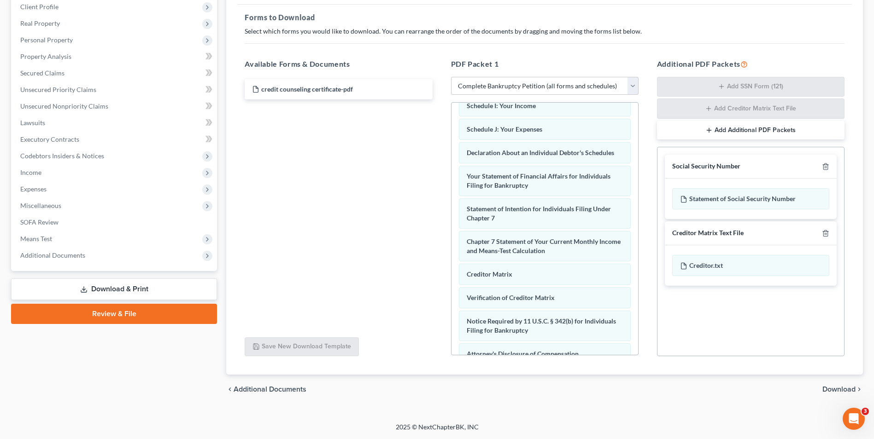
click at [660, 392] on span "Download" at bounding box center [838, 389] width 33 height 7
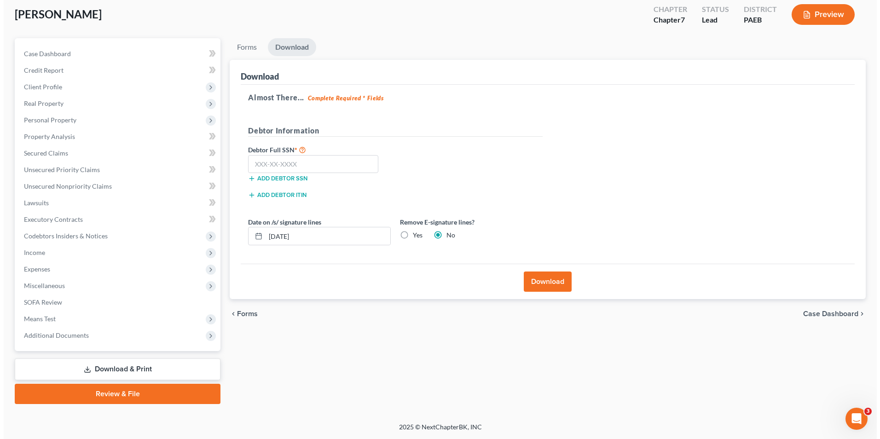
scroll to position [50, 0]
click at [279, 165] on input "text" at bounding box center [310, 164] width 130 height 18
type input "007-80-6490"
click at [303, 237] on input "[DATE]" at bounding box center [324, 235] width 125 height 17
drag, startPoint x: 303, startPoint y: 237, endPoint x: 259, endPoint y: 238, distance: 44.2
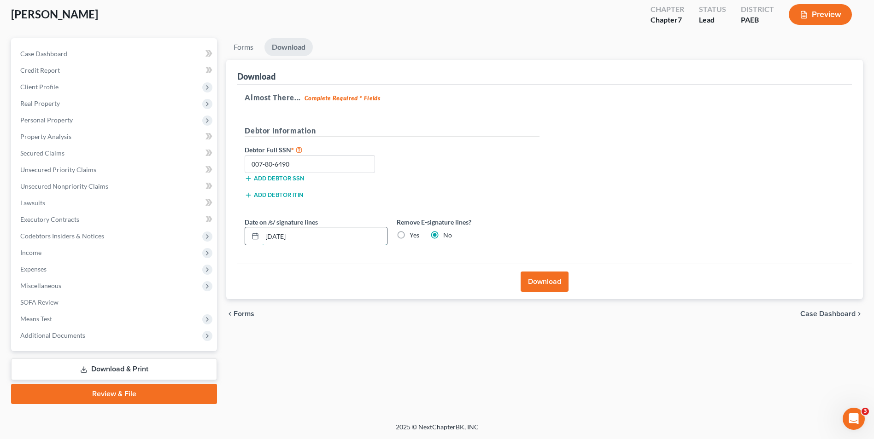
click at [259, 238] on div "[DATE]" at bounding box center [316, 236] width 143 height 18
click at [409, 234] on label "Yes" at bounding box center [414, 235] width 10 height 9
click at [413, 234] on input "Yes" at bounding box center [416, 234] width 6 height 6
radio input "true"
radio input "false"
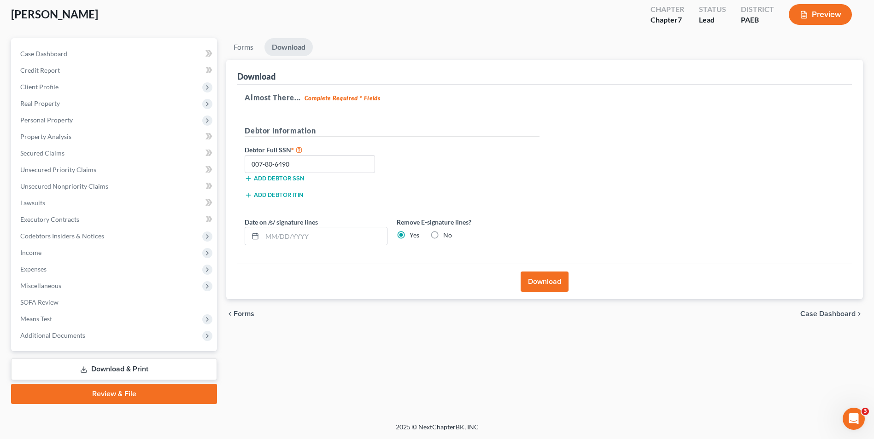
click at [536, 284] on button "Download" at bounding box center [544, 282] width 48 height 20
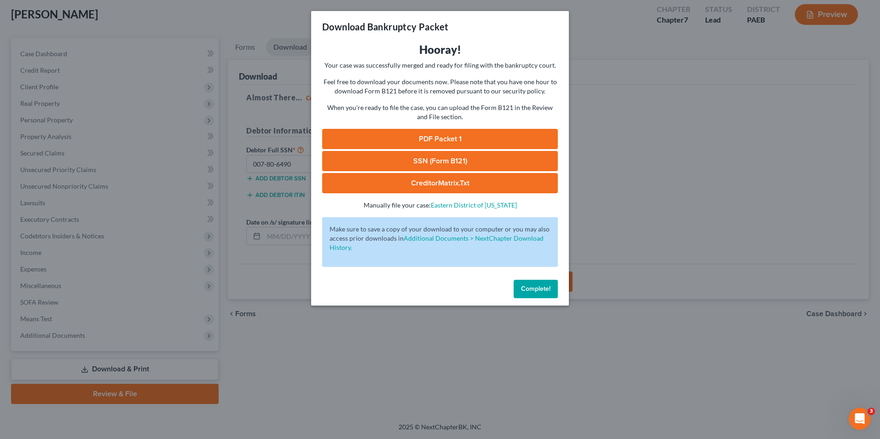
click at [464, 132] on link "PDF Packet 1" at bounding box center [440, 139] width 236 height 20
click at [432, 155] on link "SSN (Form B121)" at bounding box center [440, 161] width 236 height 20
